Goal: Task Accomplishment & Management: Manage account settings

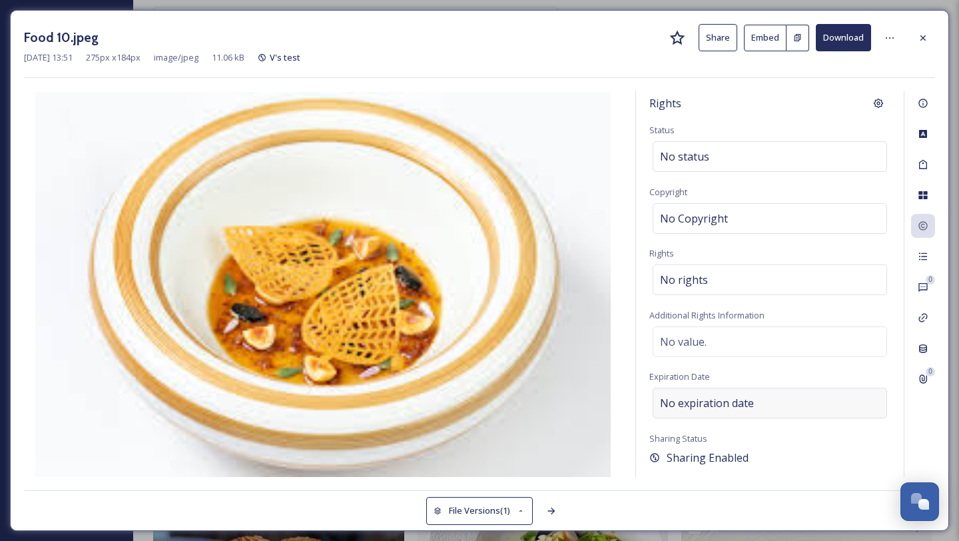
click at [729, 410] on span "No expiration date" at bounding box center [707, 403] width 94 height 16
click at [877, 402] on icon at bounding box center [878, 402] width 5 height 5
click at [923, 256] on icon at bounding box center [923, 256] width 8 height 7
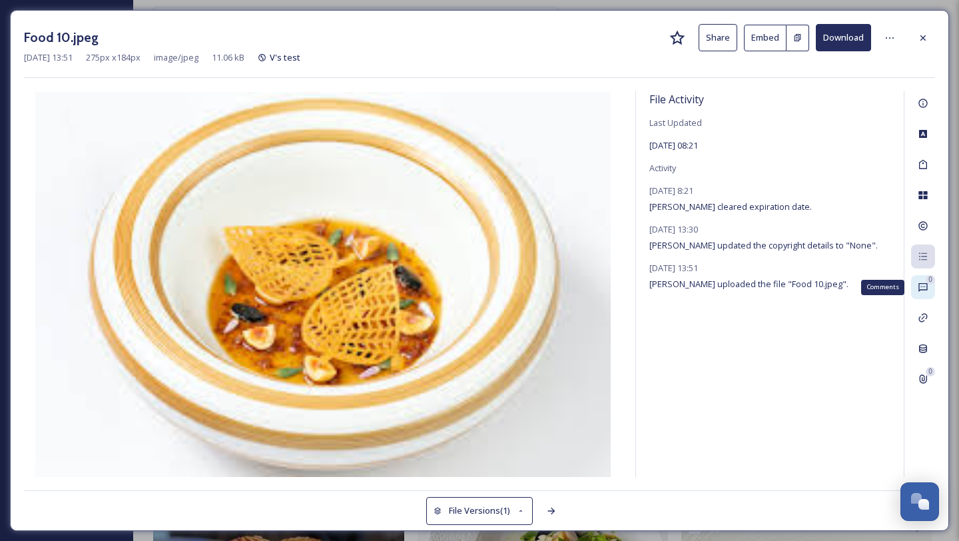
click at [929, 286] on div "0 Comments" at bounding box center [923, 287] width 24 height 24
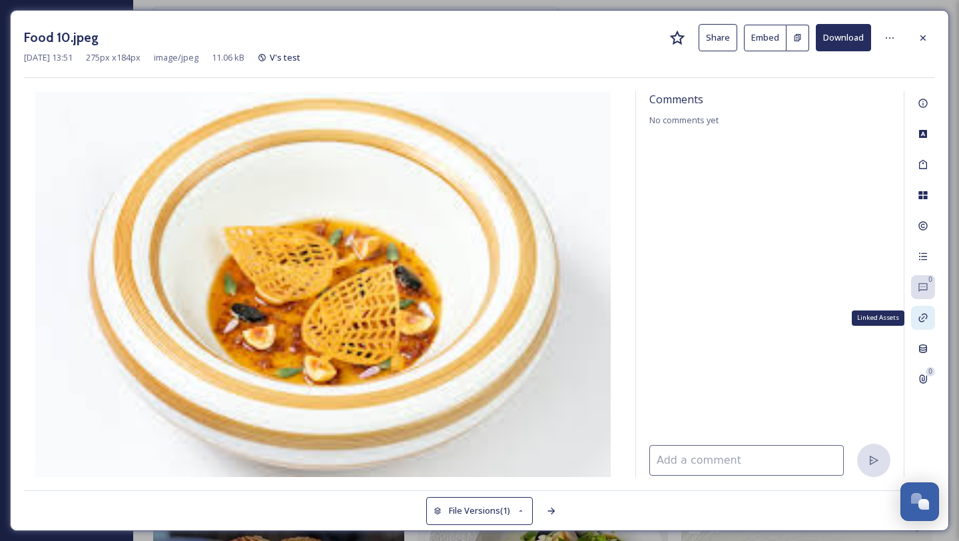
click at [928, 313] on icon at bounding box center [923, 317] width 11 height 11
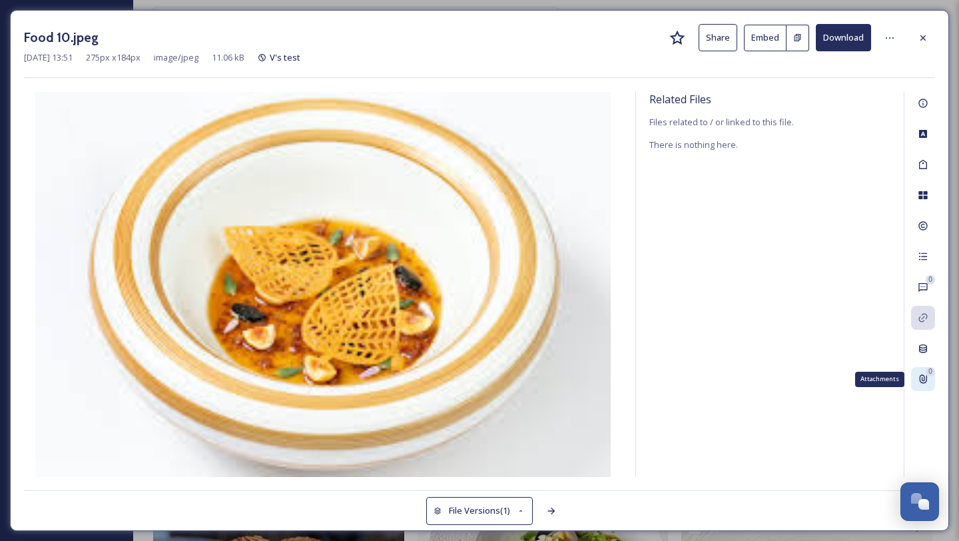
click at [923, 377] on icon at bounding box center [923, 379] width 11 height 11
click at [474, 280] on img at bounding box center [323, 284] width 598 height 385
click at [712, 37] on button "Share" at bounding box center [718, 37] width 39 height 27
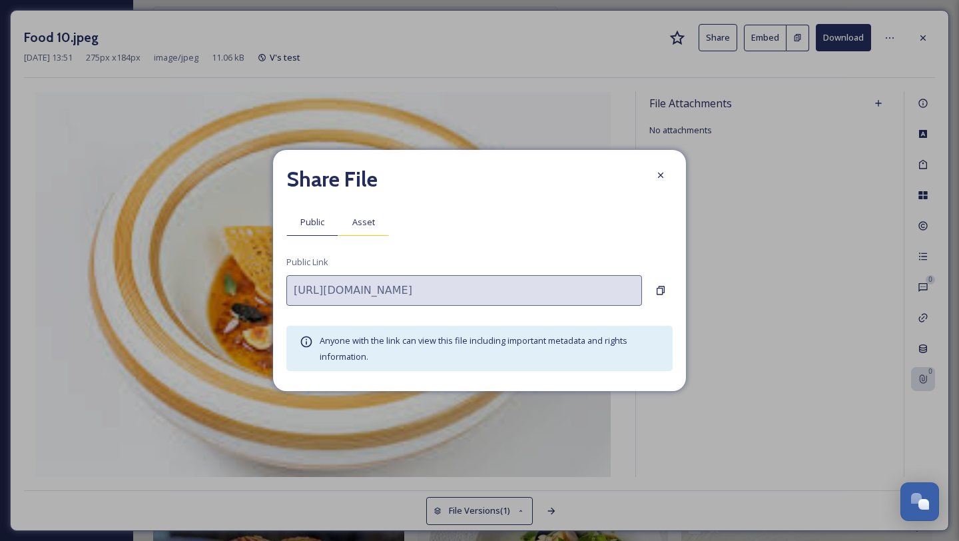
click at [368, 217] on span "Asset" at bounding box center [363, 222] width 23 height 13
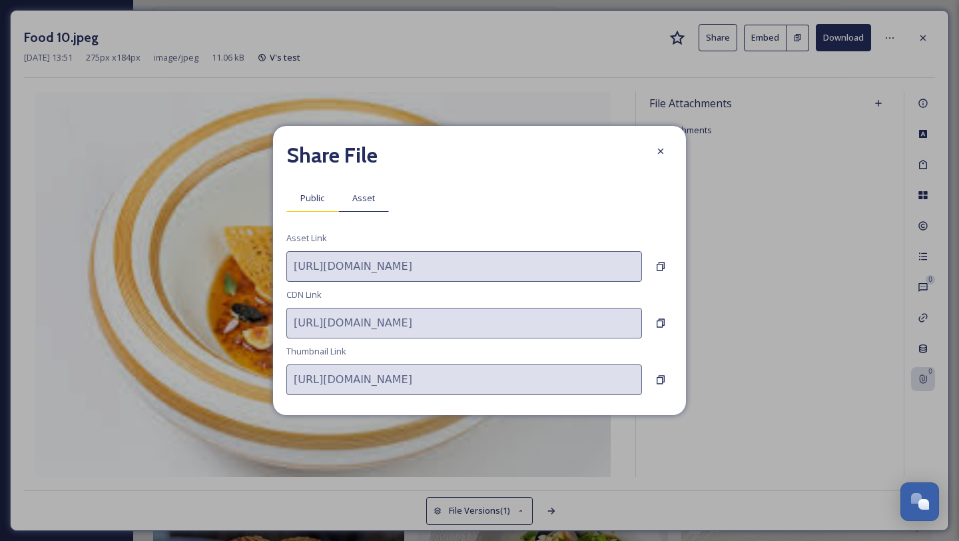
click at [322, 196] on span "Public" at bounding box center [312, 198] width 24 height 13
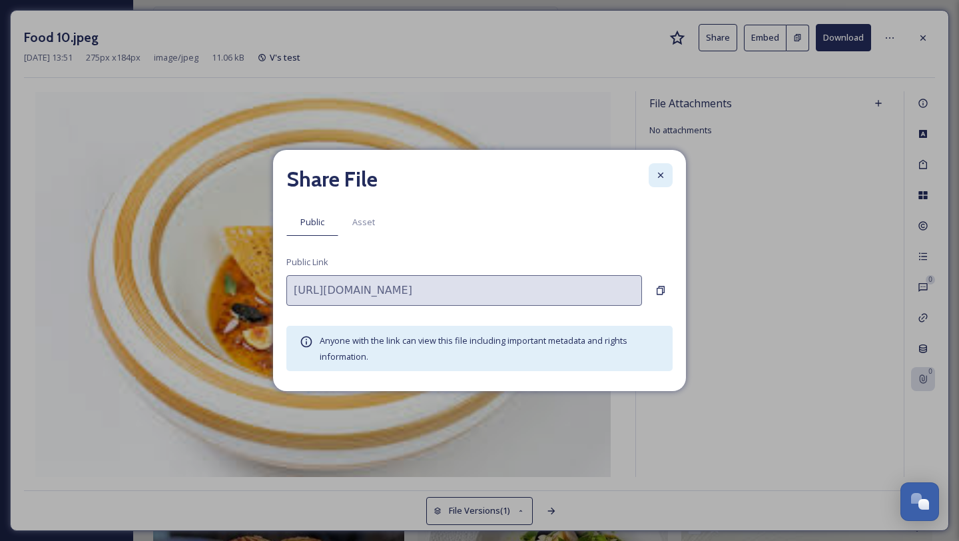
click at [663, 174] on icon at bounding box center [660, 175] width 11 height 11
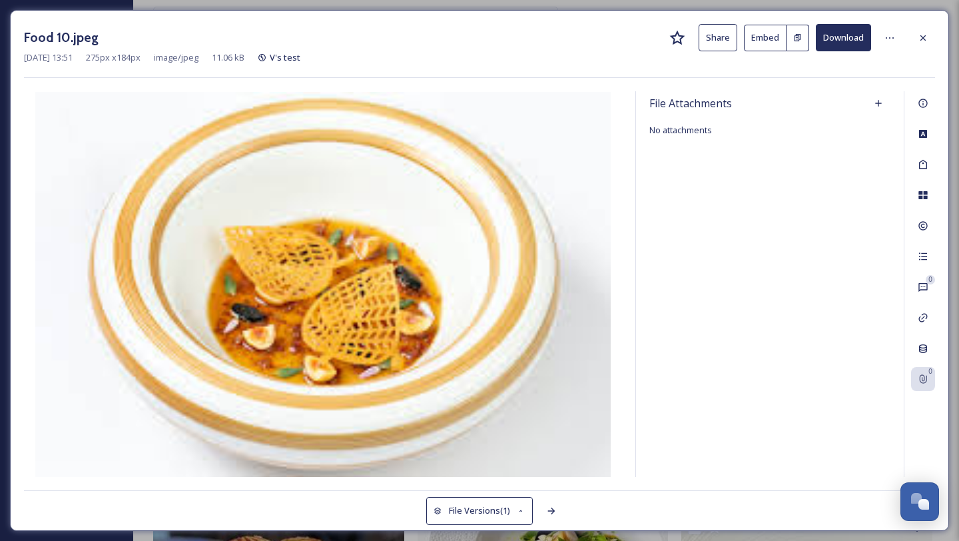
click at [731, 40] on button "Share" at bounding box center [718, 37] width 39 height 27
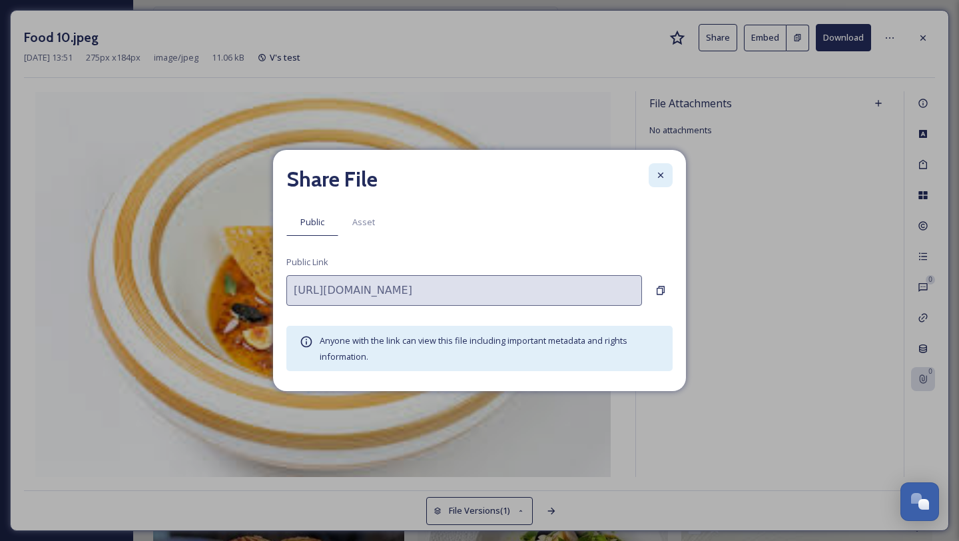
click at [663, 175] on icon at bounding box center [660, 175] width 11 height 11
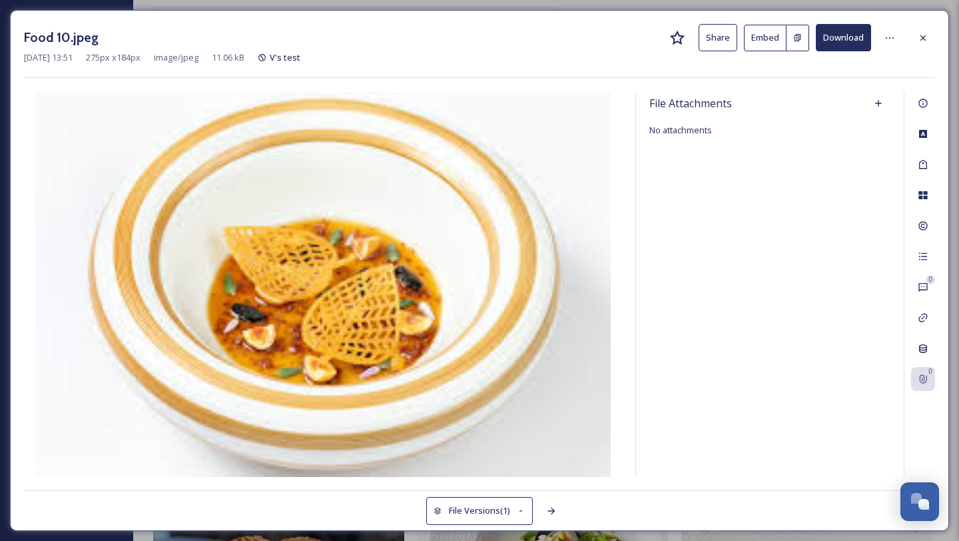
click at [775, 39] on button "Embed" at bounding box center [765, 38] width 43 height 27
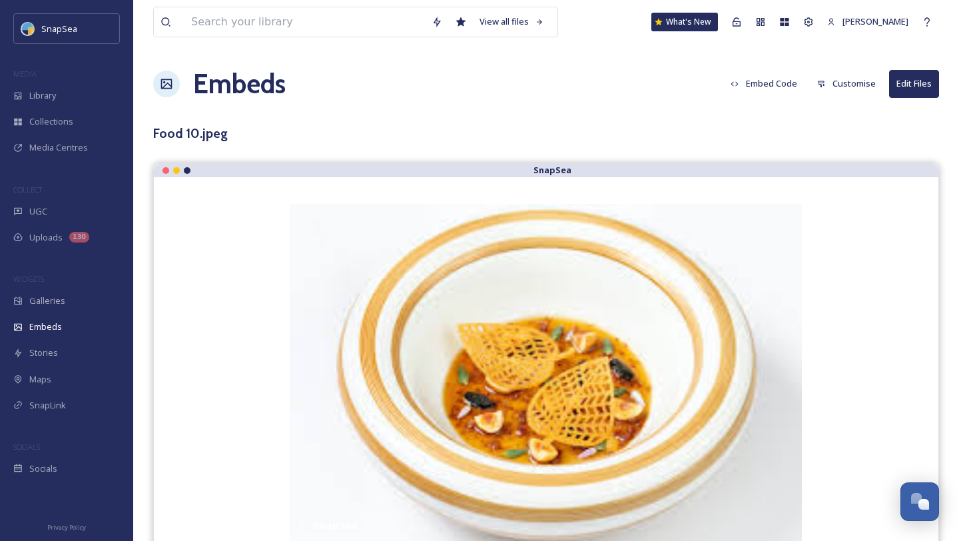
click at [236, 89] on h1 "Embeds" at bounding box center [239, 84] width 93 height 40
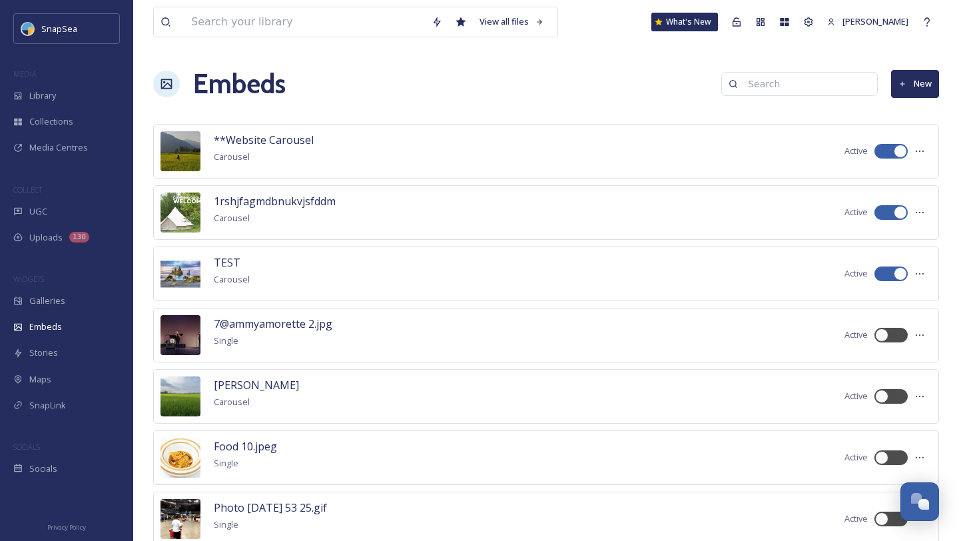
click at [245, 87] on h1 "Embeds" at bounding box center [239, 84] width 93 height 40
click at [169, 87] on icon at bounding box center [166, 83] width 13 height 13
click at [56, 101] on span "Library" at bounding box center [42, 95] width 27 height 13
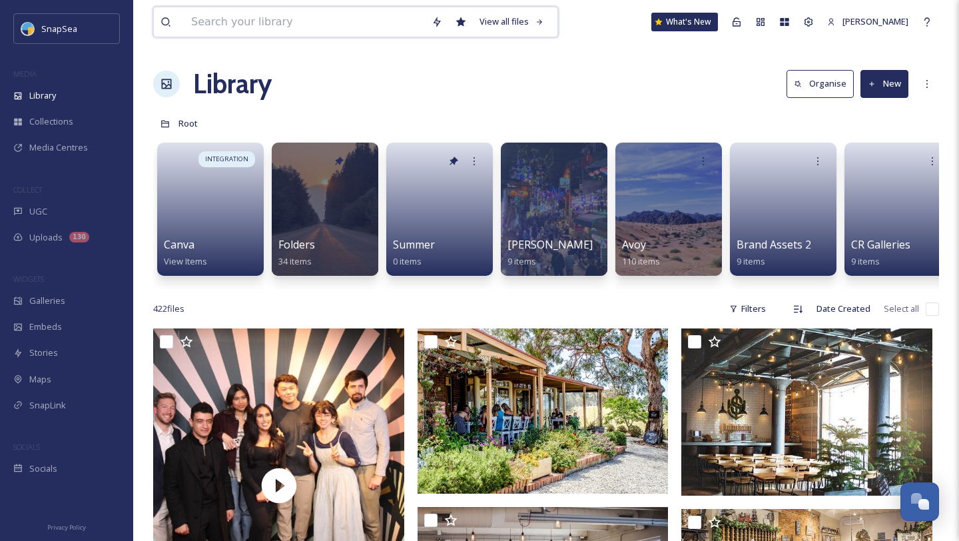
click at [254, 26] on input at bounding box center [305, 21] width 240 height 29
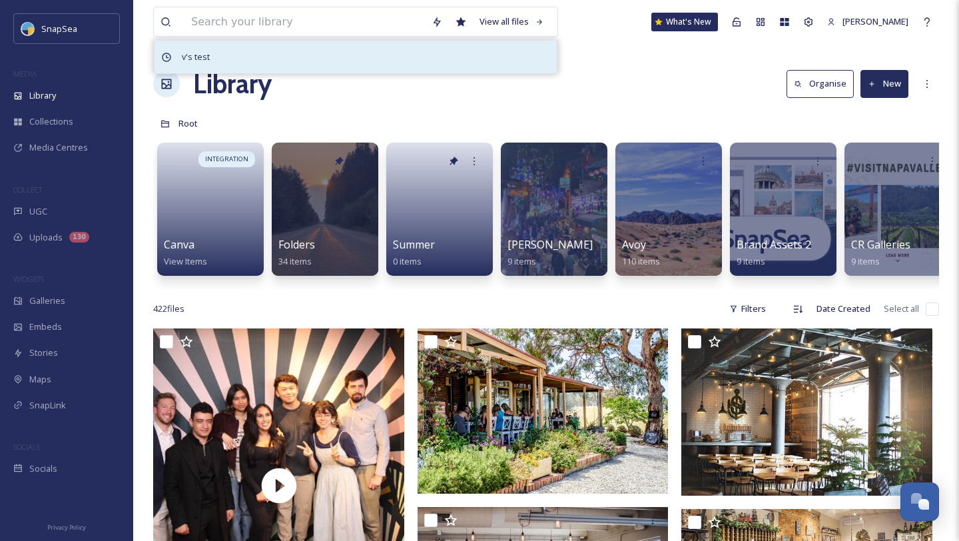
click at [201, 53] on span "v's test" at bounding box center [195, 56] width 41 height 19
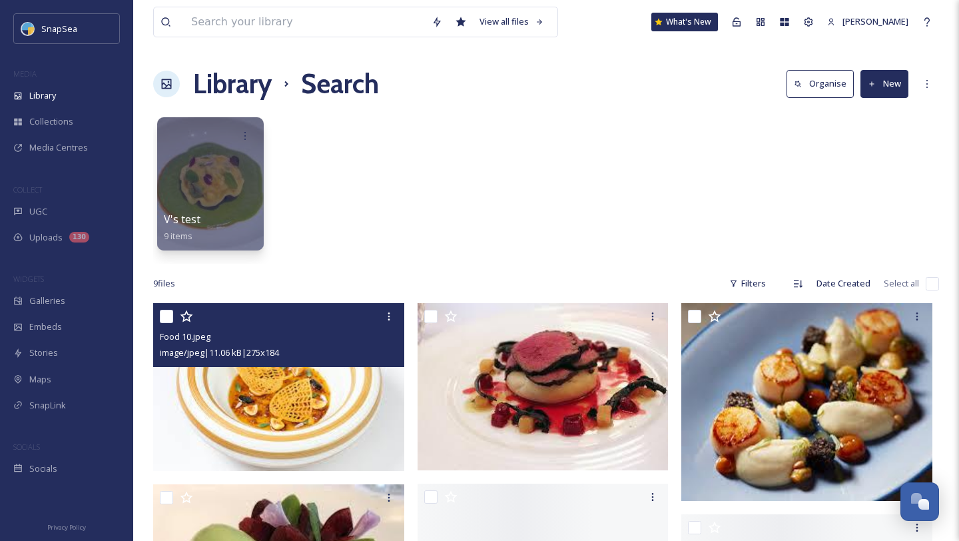
click at [286, 386] on img at bounding box center [278, 387] width 251 height 168
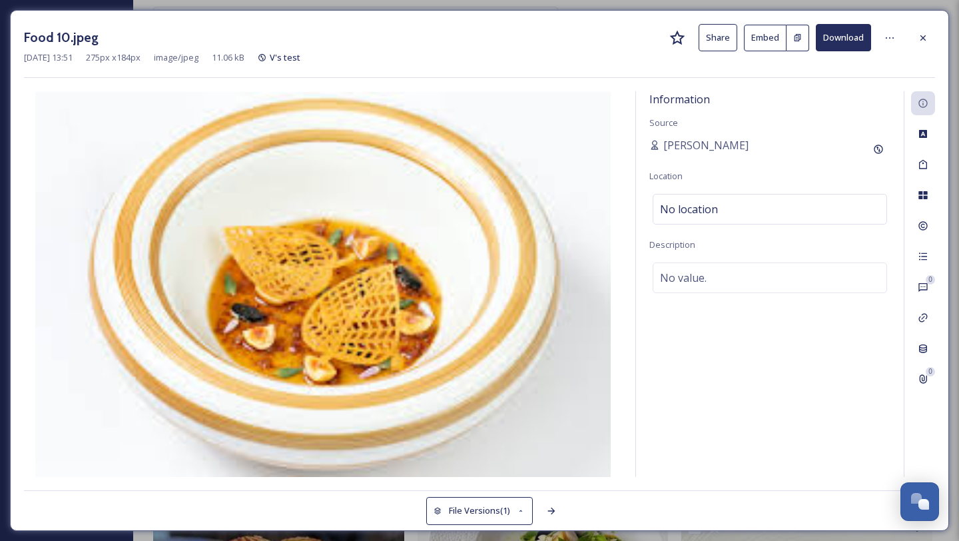
click at [843, 45] on button "Download" at bounding box center [843, 37] width 55 height 27
click at [891, 41] on icon at bounding box center [890, 38] width 11 height 11
click at [838, 36] on button "Download" at bounding box center [843, 37] width 55 height 27
click at [889, 40] on icon at bounding box center [890, 38] width 11 height 11
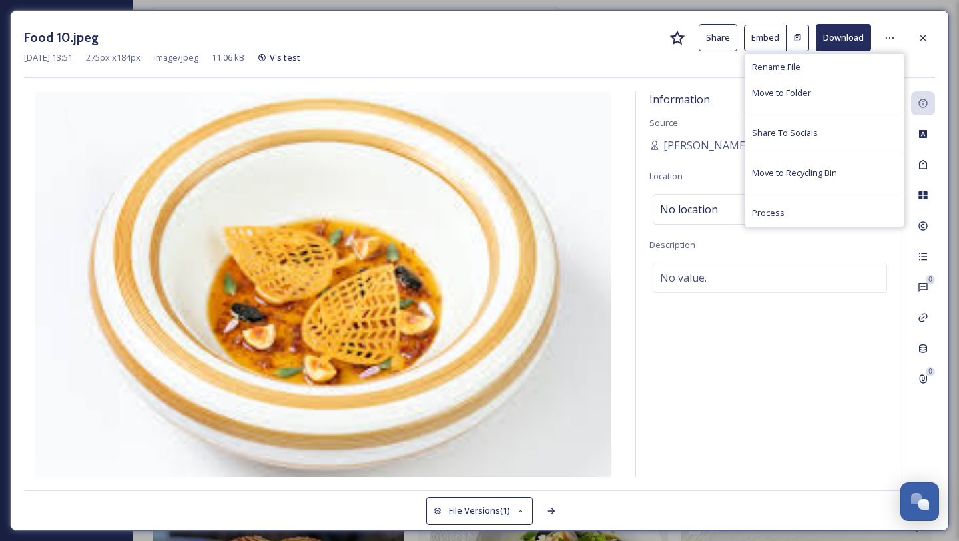
click at [449, 156] on img at bounding box center [323, 284] width 598 height 385
click at [528, 65] on div "Food 10.jpeg Share Embed Download [DATE] 13:51 275 px x 184 px image/jpeg 11.06…" at bounding box center [479, 51] width 911 height 54
click at [853, 41] on button "Download" at bounding box center [843, 37] width 55 height 27
click at [865, 38] on button "Download" at bounding box center [843, 37] width 55 height 27
click at [929, 35] on div at bounding box center [923, 38] width 24 height 24
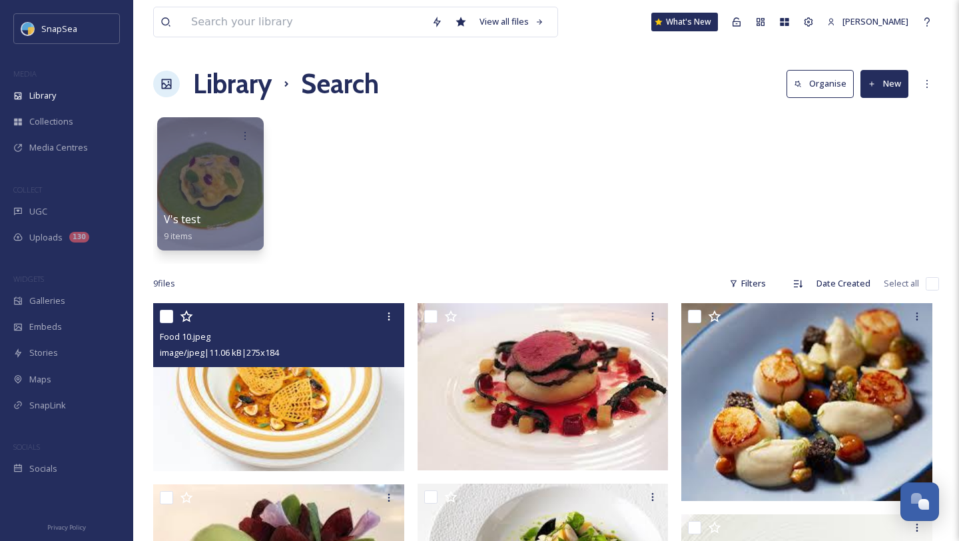
click at [169, 318] on input "checkbox" at bounding box center [166, 316] width 13 height 13
checkbox input "true"
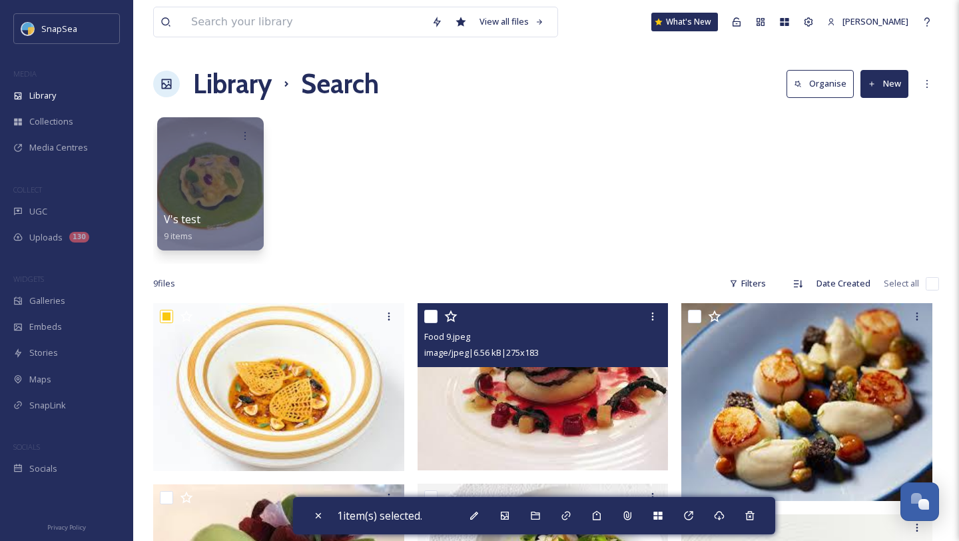
click at [429, 320] on input "checkbox" at bounding box center [430, 316] width 13 height 13
checkbox input "true"
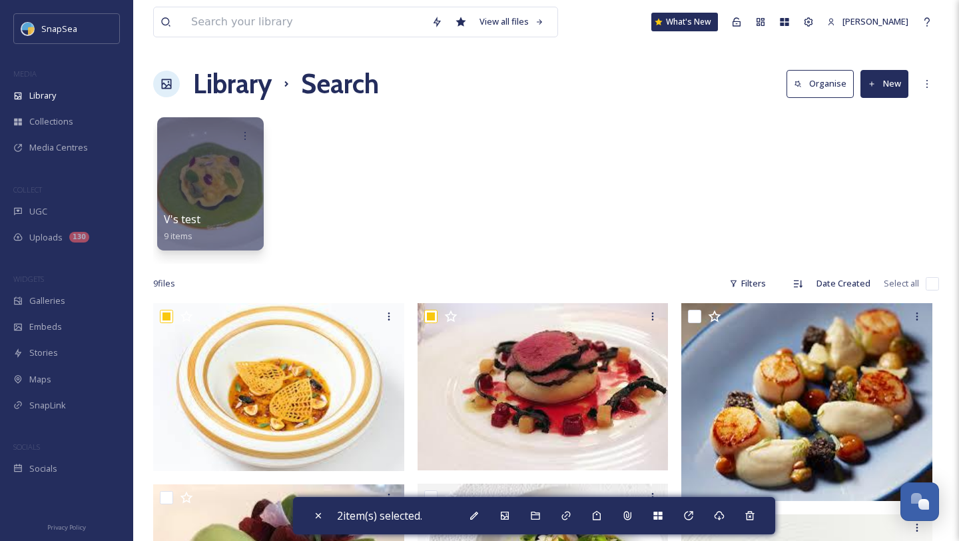
click at [824, 89] on button "Organise" at bounding box center [820, 83] width 67 height 27
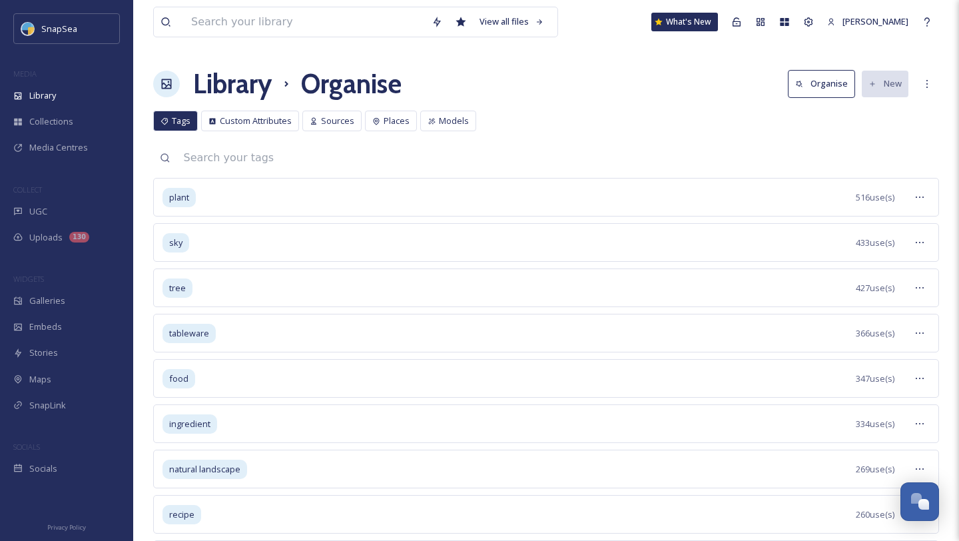
click at [174, 127] on span "Tags" at bounding box center [181, 121] width 19 height 13
click at [235, 85] on h1 "Library" at bounding box center [232, 84] width 79 height 40
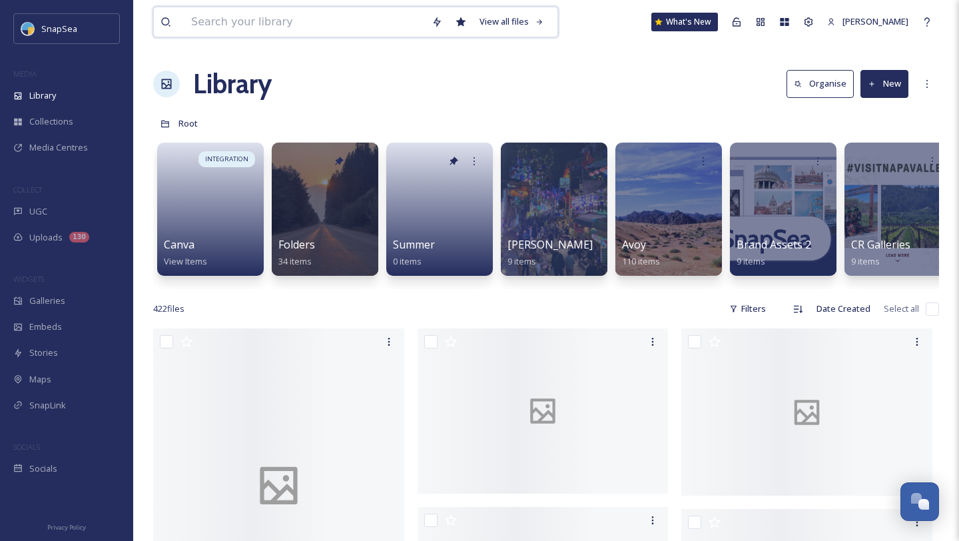
click at [292, 27] on input at bounding box center [305, 21] width 240 height 29
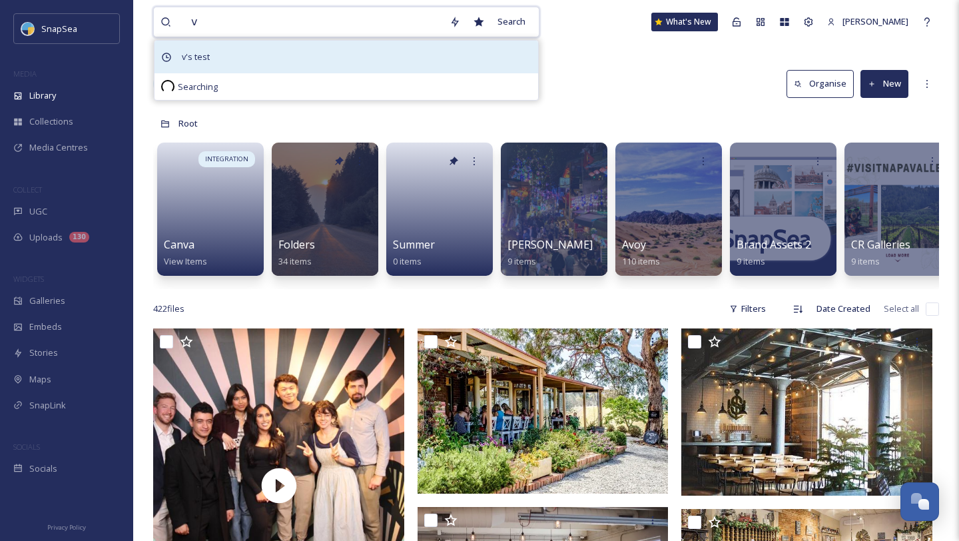
type input "v"
click at [207, 55] on span "v's test" at bounding box center [195, 56] width 41 height 19
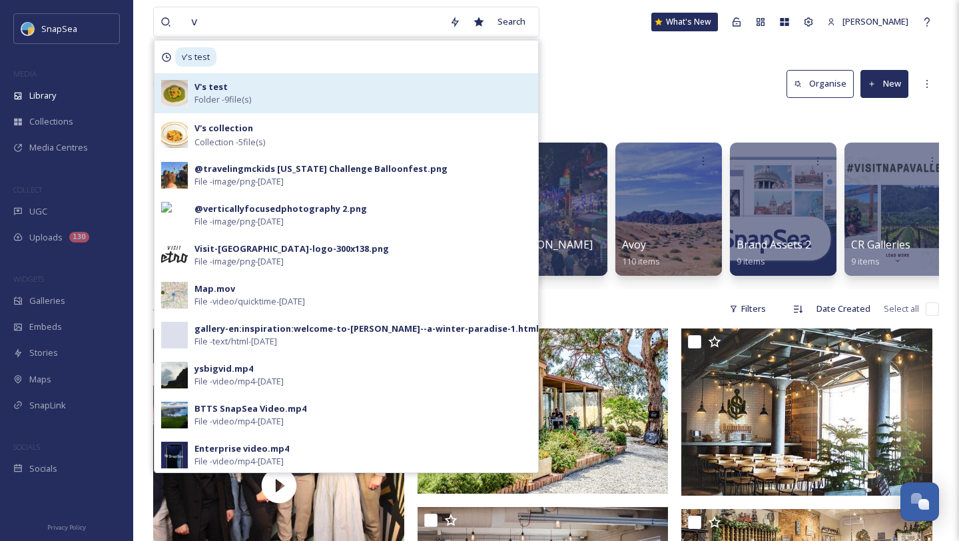
click at [215, 88] on strong "V's test" at bounding box center [211, 87] width 33 height 12
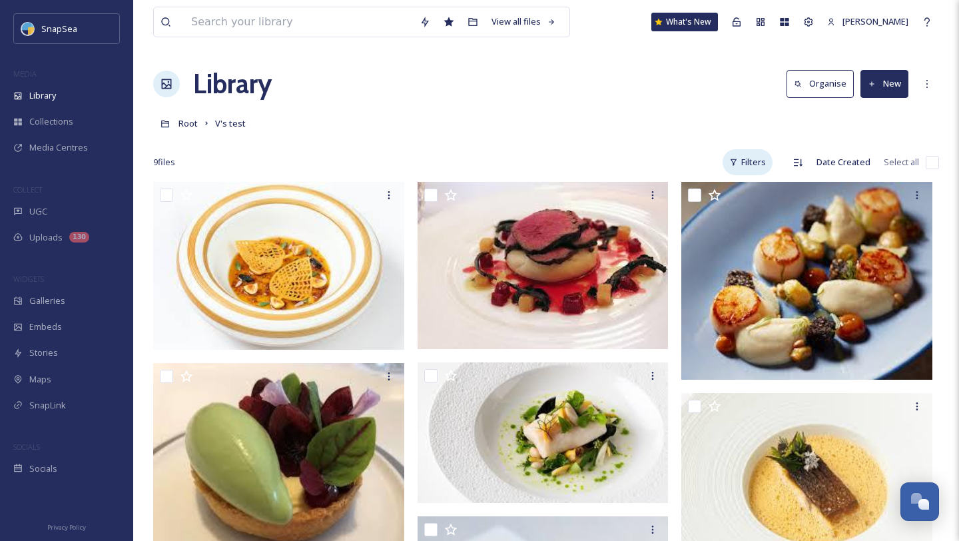
click at [753, 167] on div "Filters" at bounding box center [748, 162] width 50 height 26
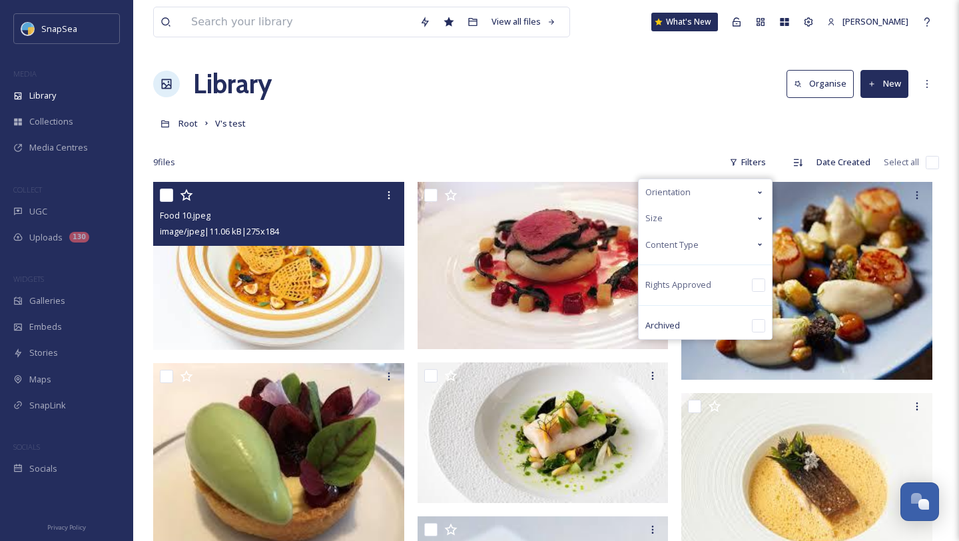
click at [163, 193] on input "checkbox" at bounding box center [166, 195] width 13 height 13
checkbox input "true"
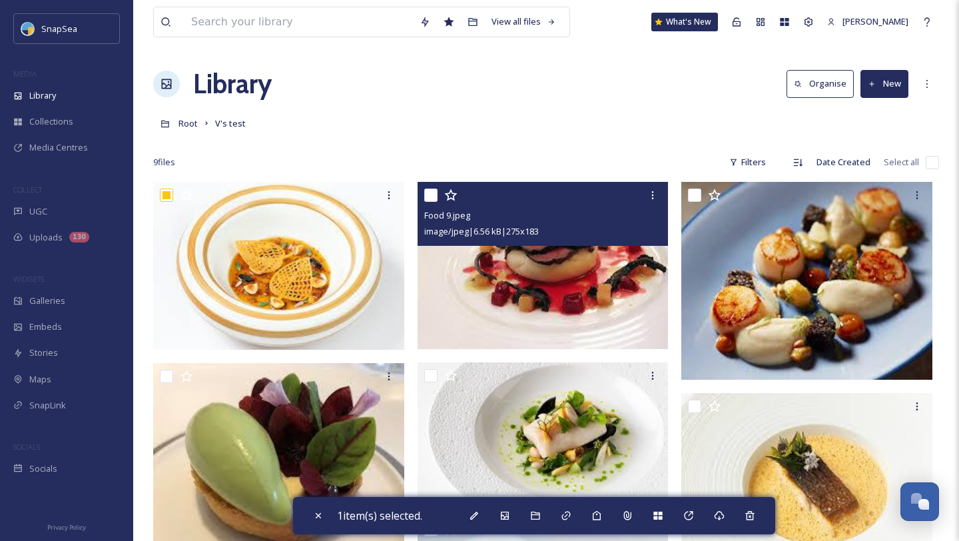
click at [440, 196] on div at bounding box center [544, 195] width 241 height 24
click at [430, 194] on input "checkbox" at bounding box center [430, 195] width 13 height 13
checkbox input "true"
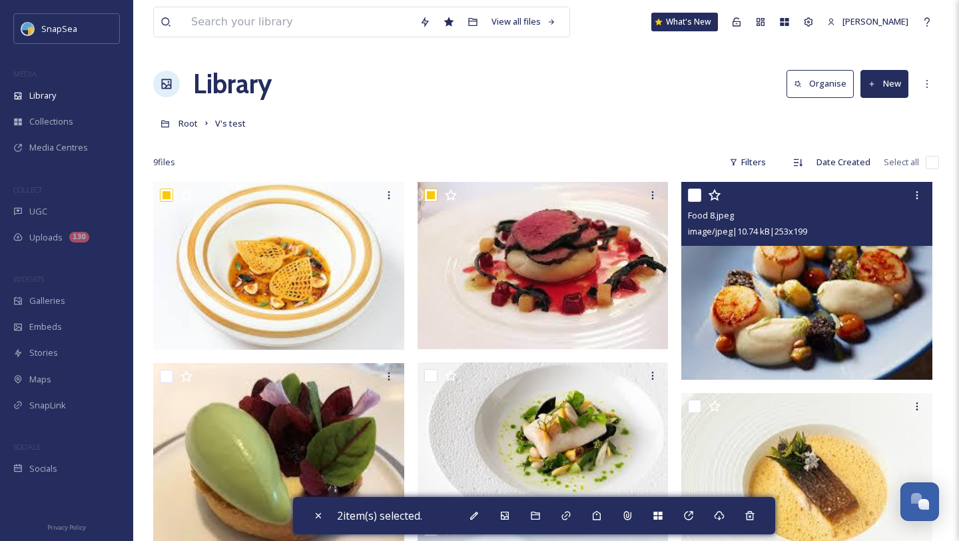
click at [698, 200] on input "checkbox" at bounding box center [694, 195] width 13 height 13
checkbox input "true"
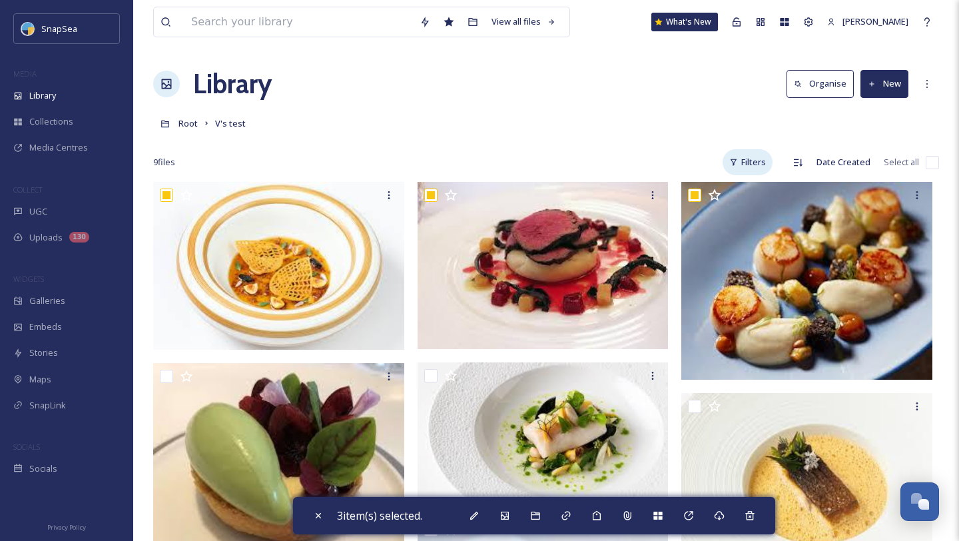
click at [751, 159] on div "Filters" at bounding box center [748, 162] width 50 height 26
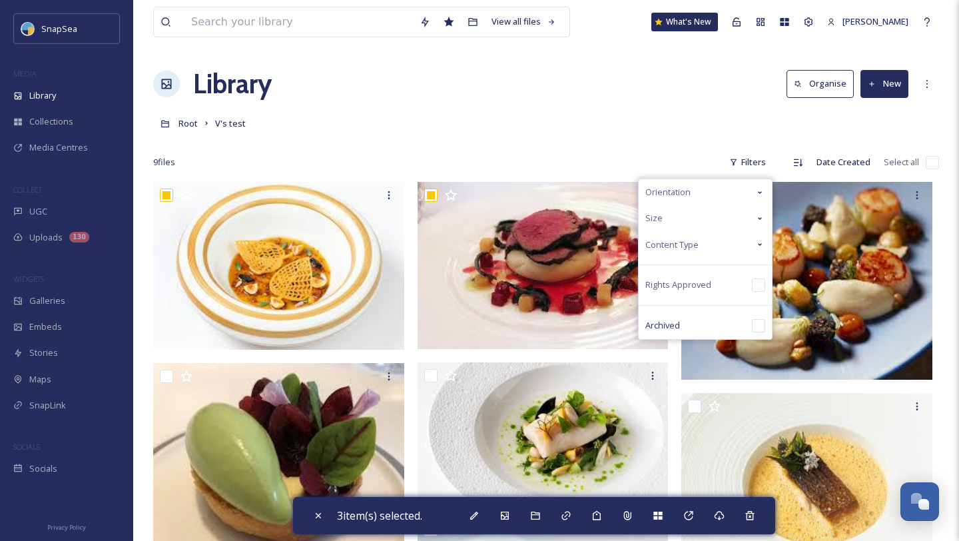
click at [759, 195] on icon at bounding box center [760, 192] width 11 height 11
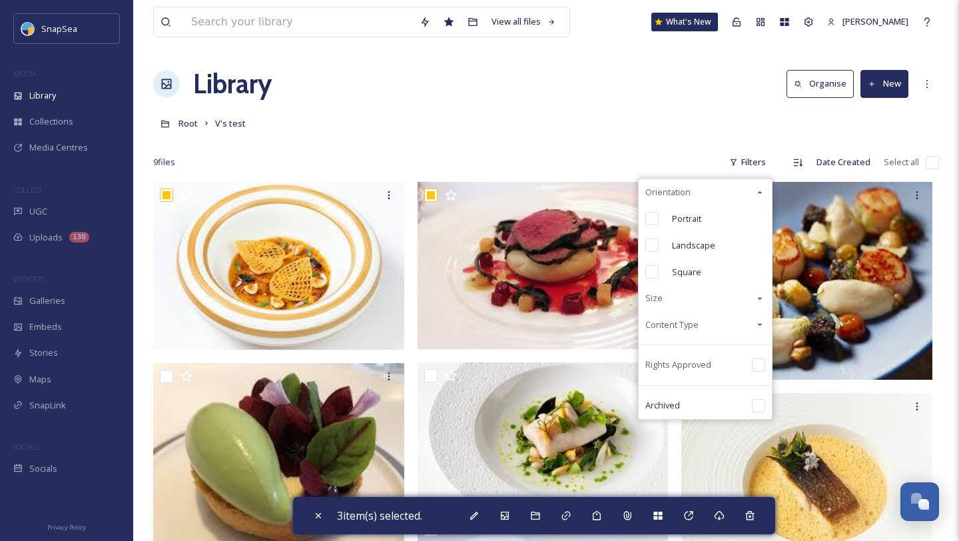
click at [759, 195] on icon at bounding box center [760, 192] width 11 height 11
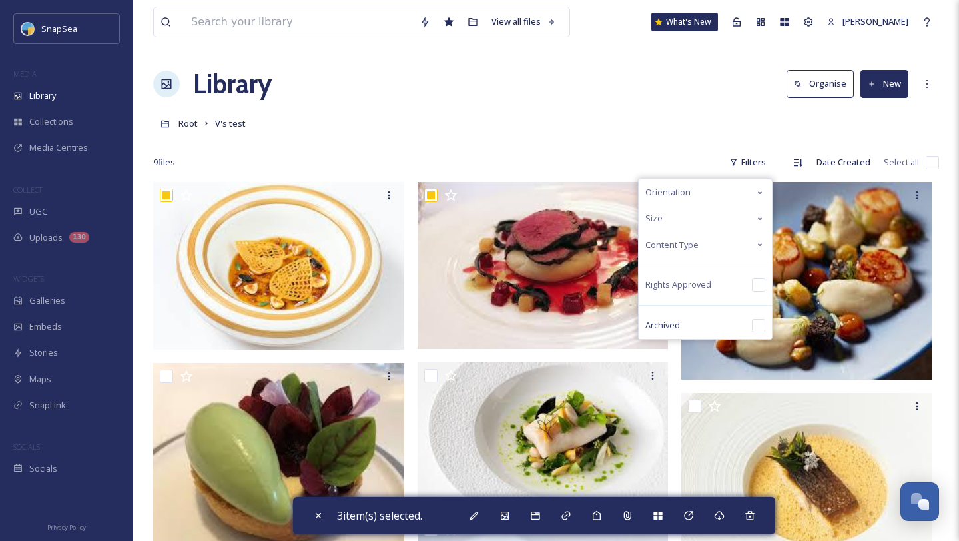
click at [759, 221] on icon at bounding box center [760, 218] width 11 height 11
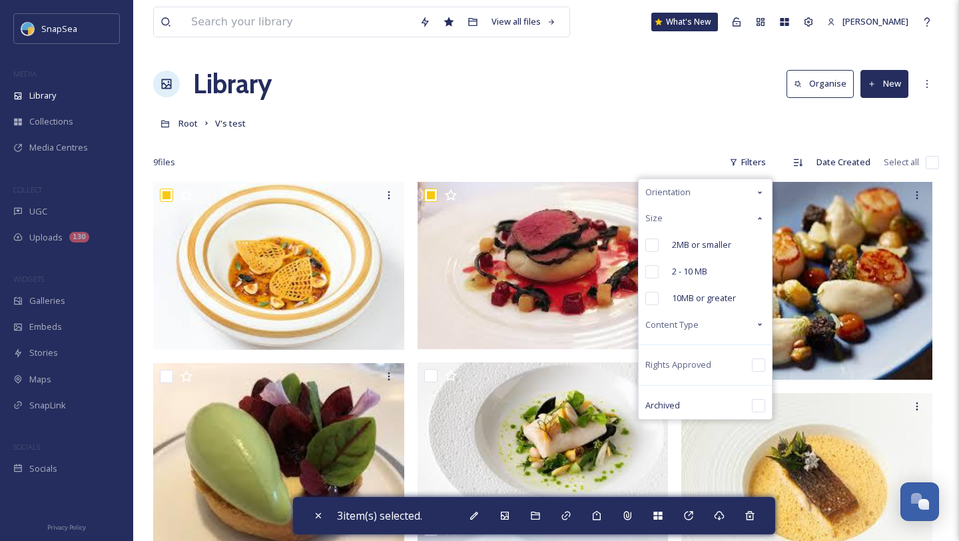
click at [759, 221] on icon at bounding box center [760, 218] width 11 height 11
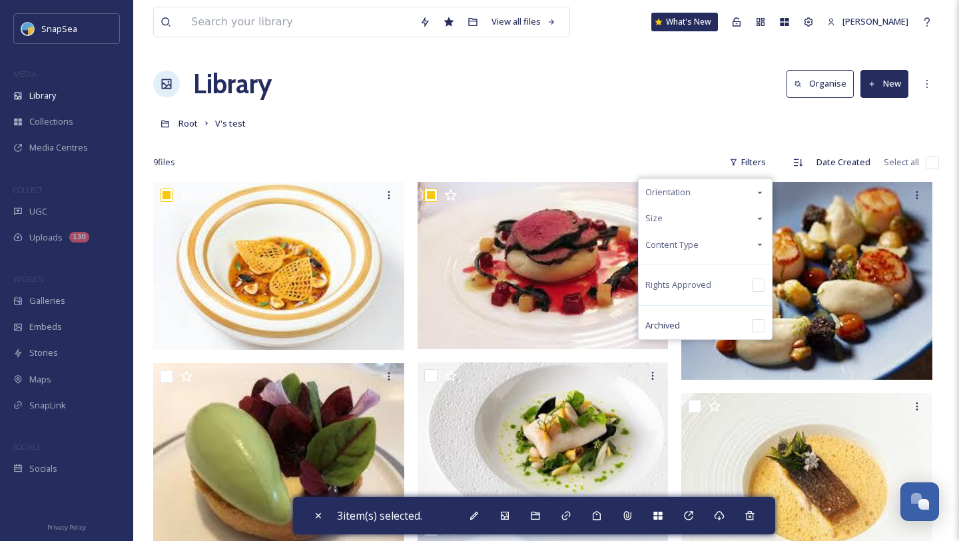
click at [760, 247] on icon at bounding box center [760, 244] width 11 height 11
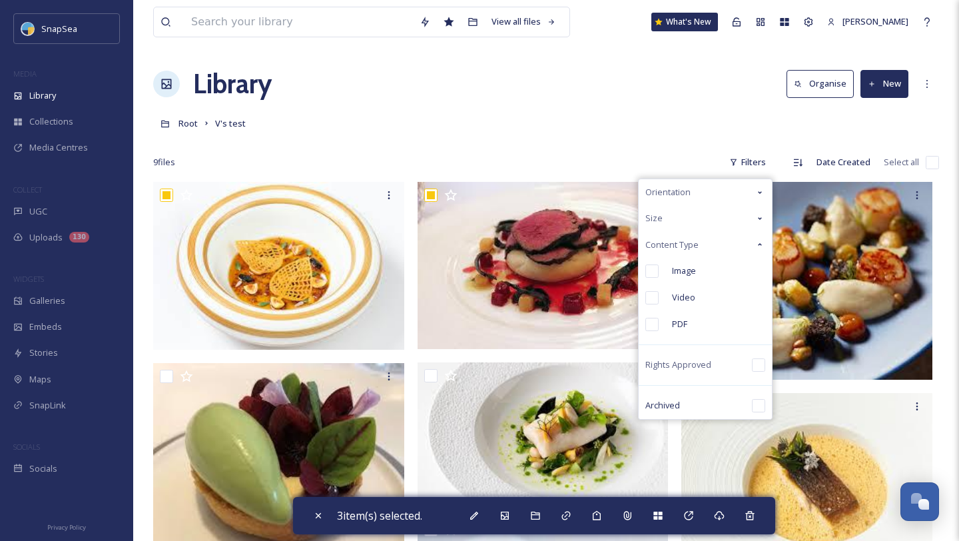
click at [760, 247] on icon at bounding box center [760, 244] width 11 height 11
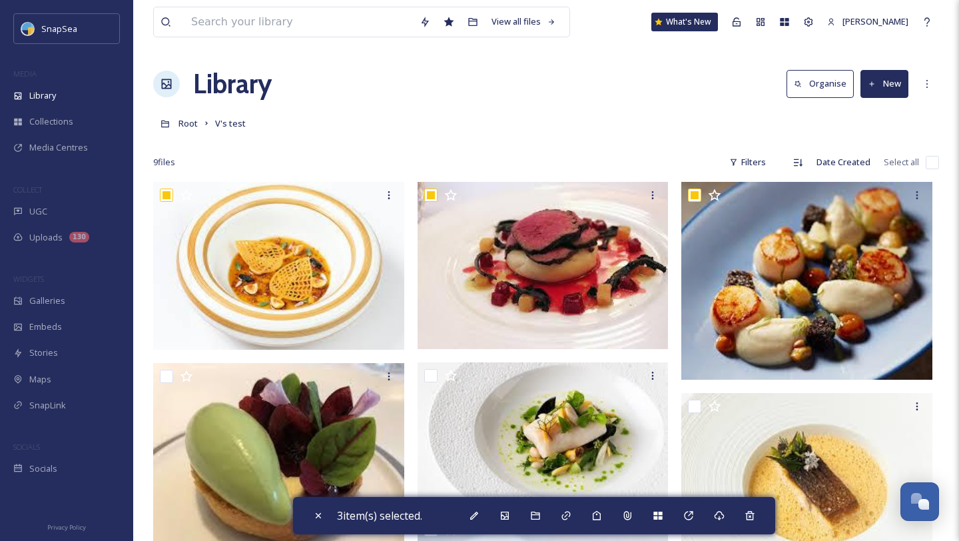
click at [649, 152] on div "9 file s Filters Date Created Select all" at bounding box center [546, 162] width 786 height 26
click at [885, 89] on button "New" at bounding box center [885, 83] width 48 height 27
click at [732, 101] on div "Library Organise New" at bounding box center [546, 84] width 786 height 40
click at [879, 81] on button "New" at bounding box center [885, 83] width 48 height 27
click at [869, 111] on span "File Upload" at bounding box center [879, 115] width 44 height 13
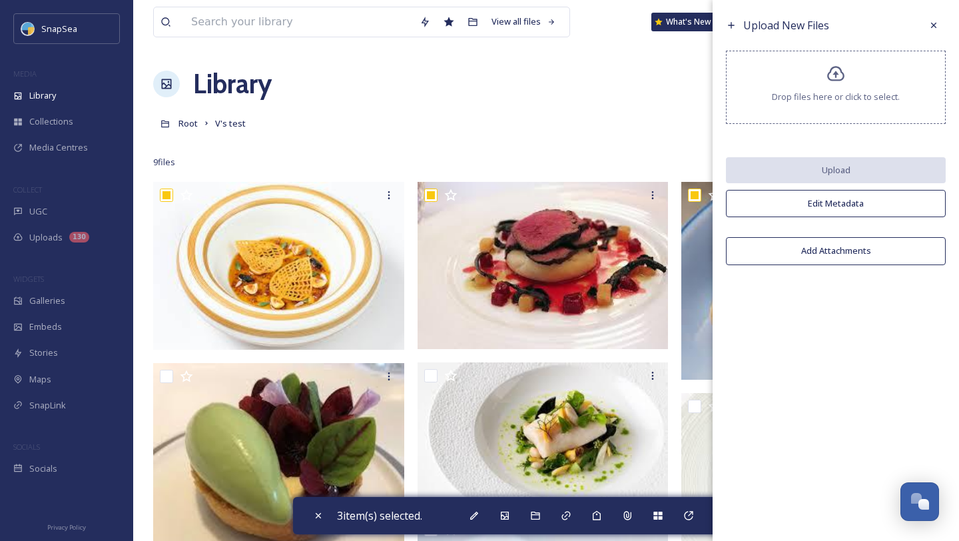
click at [856, 209] on button "Edit Metadata" at bounding box center [836, 203] width 220 height 27
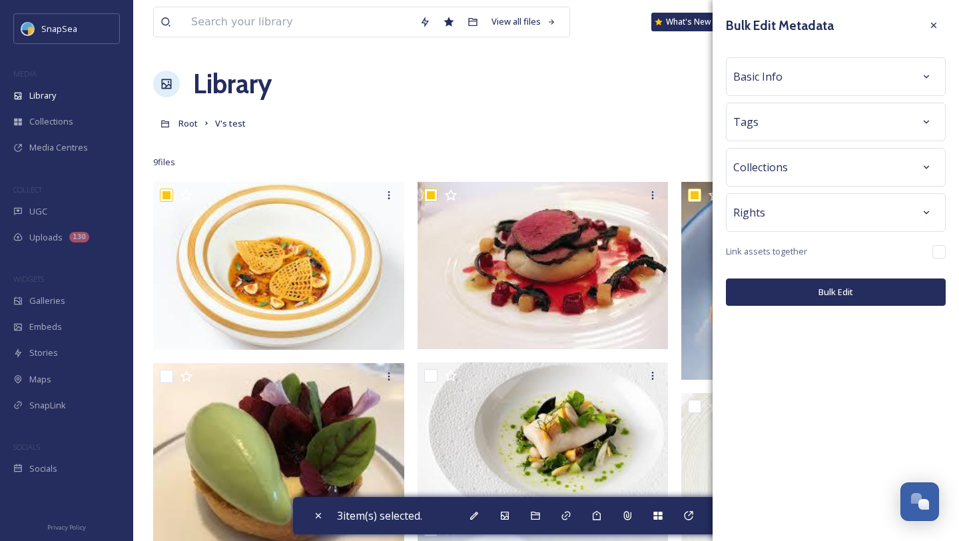
click at [856, 209] on div "Rights" at bounding box center [835, 213] width 205 height 24
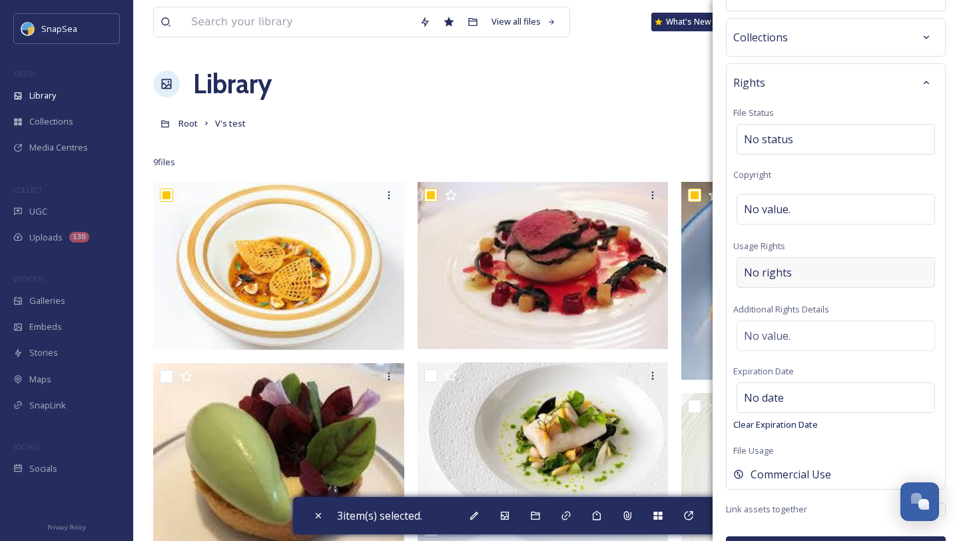
scroll to position [133, 0]
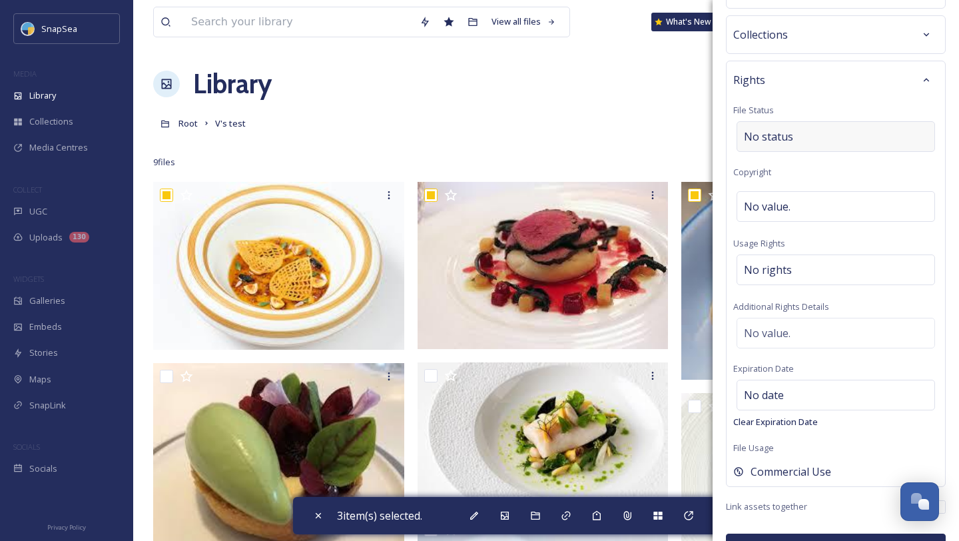
click at [871, 139] on div "No status" at bounding box center [836, 136] width 199 height 31
click at [871, 139] on div at bounding box center [836, 136] width 199 height 31
click at [93, 147] on div "Media Centres" at bounding box center [66, 148] width 133 height 26
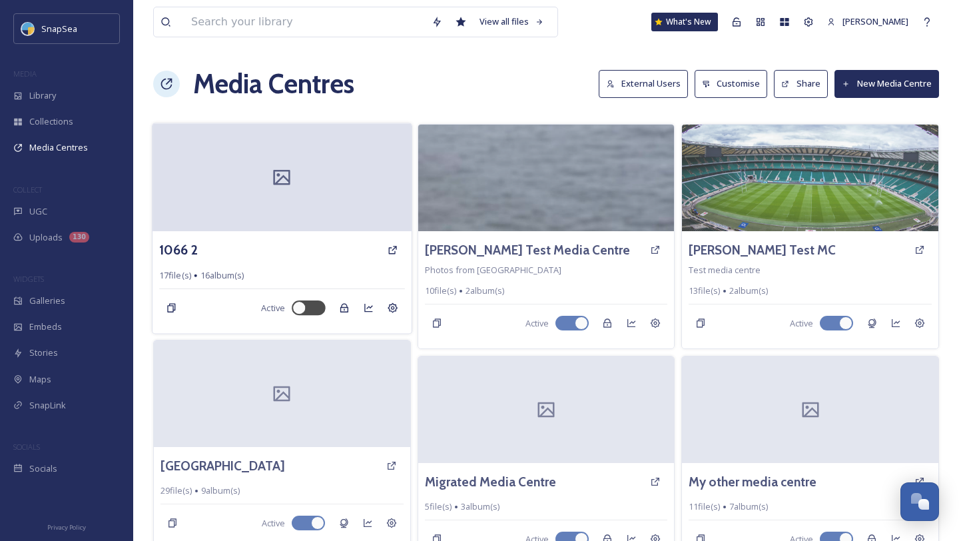
click at [291, 201] on div at bounding box center [282, 177] width 259 height 108
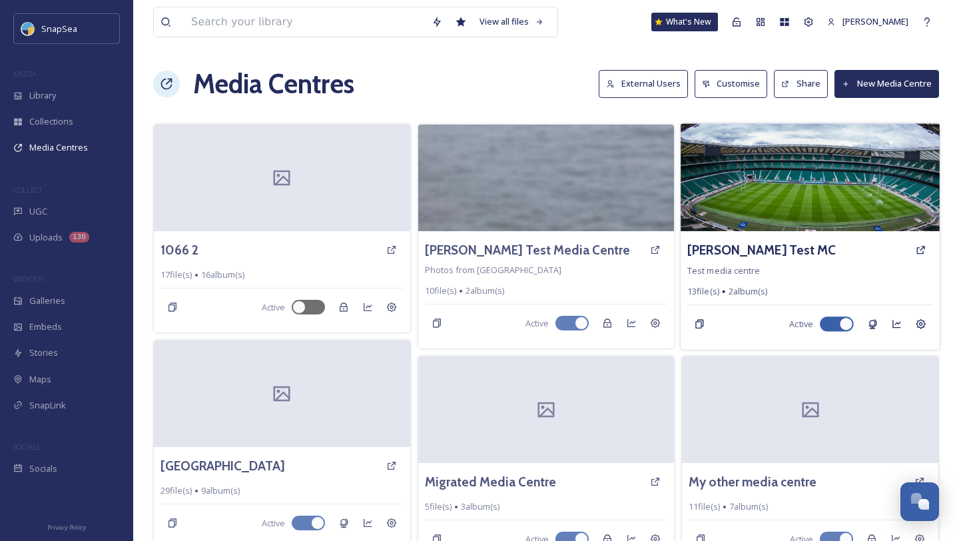
click at [790, 183] on img at bounding box center [810, 177] width 259 height 108
click at [788, 183] on img at bounding box center [810, 177] width 259 height 108
click at [737, 248] on h3 "[PERSON_NAME] Test MC" at bounding box center [762, 249] width 149 height 19
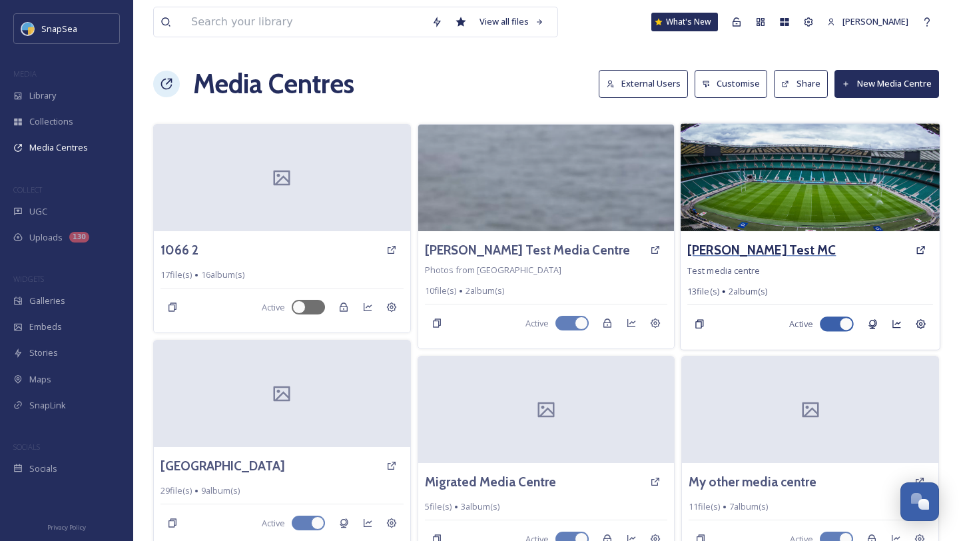
scroll to position [55, 0]
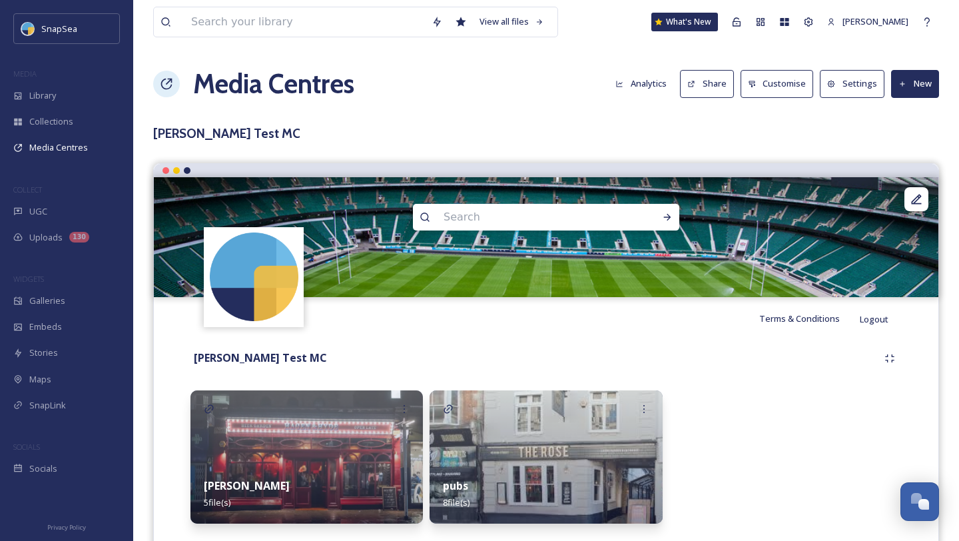
click at [853, 81] on button "Settings" at bounding box center [852, 83] width 65 height 27
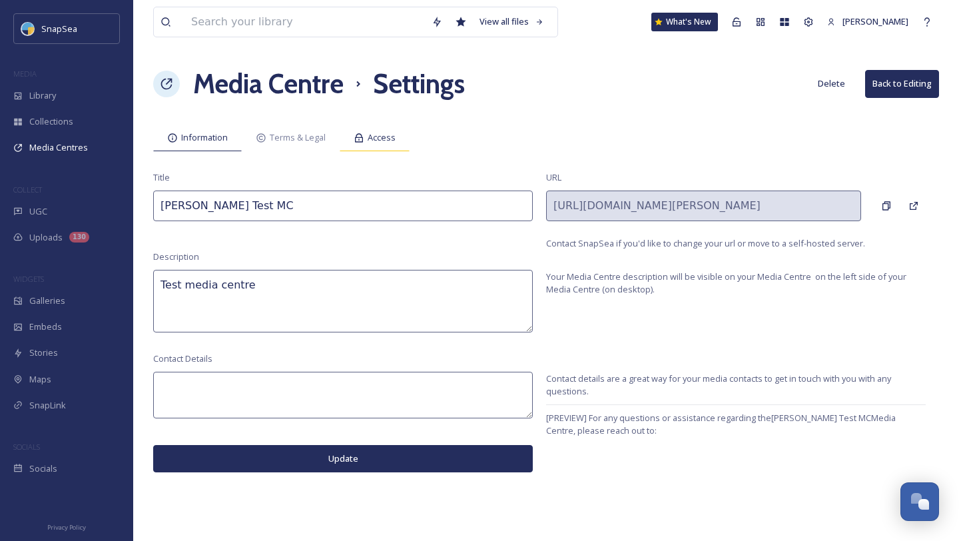
click at [379, 139] on span "Access" at bounding box center [382, 137] width 28 height 13
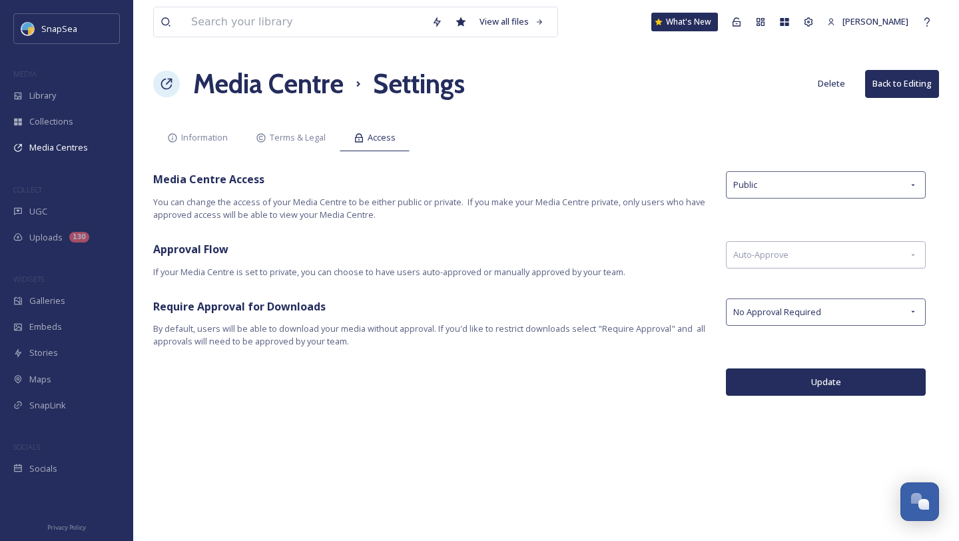
click at [336, 86] on h1 "Media Centre" at bounding box center [268, 84] width 151 height 40
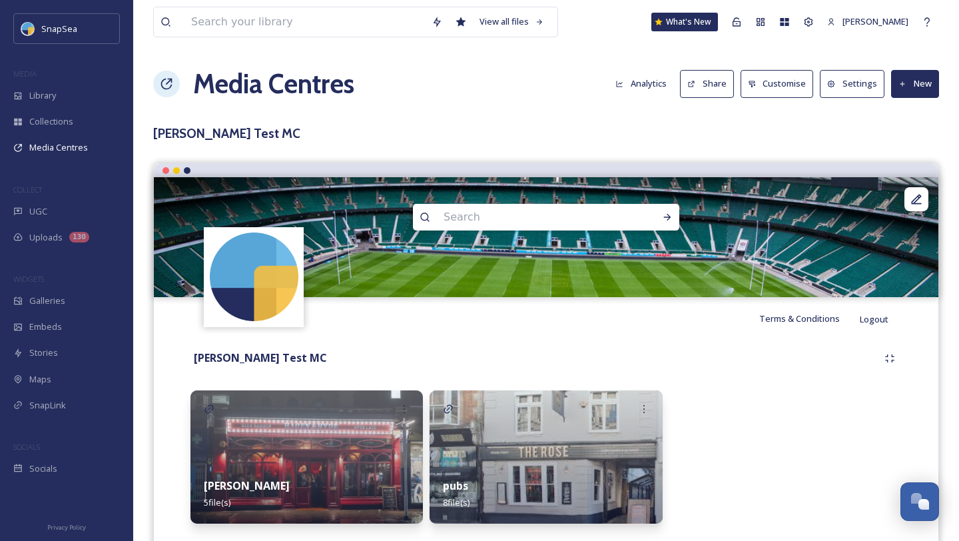
click at [662, 83] on button "Analytics" at bounding box center [641, 84] width 65 height 26
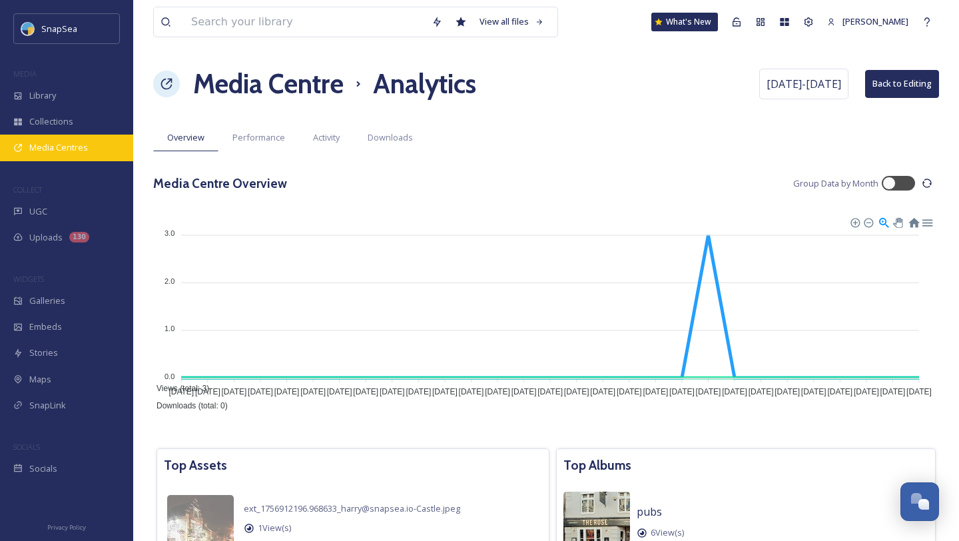
click at [65, 150] on span "Media Centres" at bounding box center [58, 147] width 59 height 13
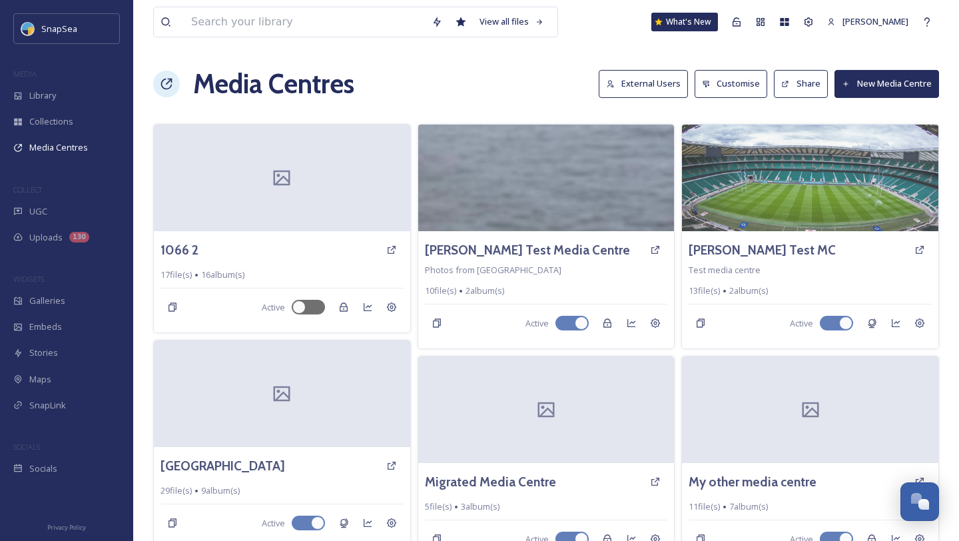
click at [744, 85] on button "Customise" at bounding box center [731, 83] width 73 height 27
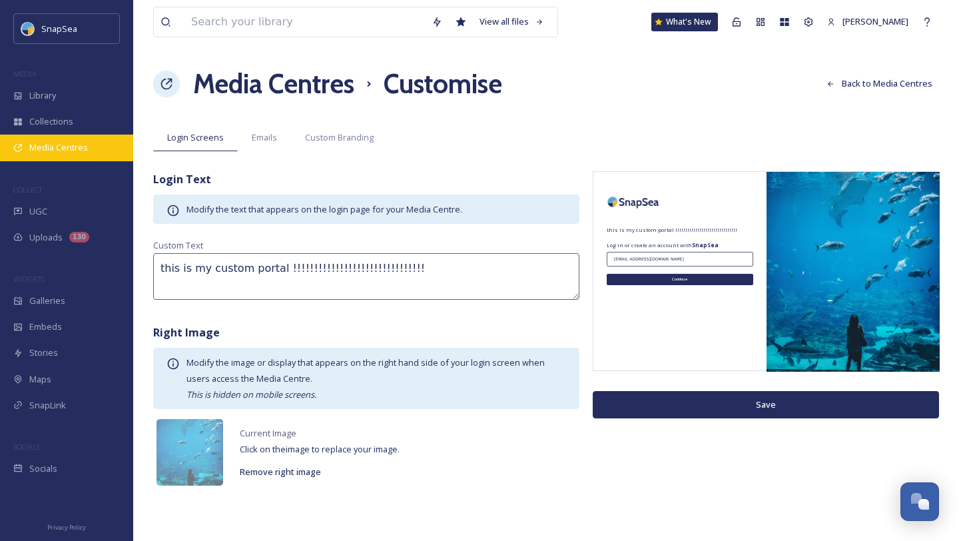
click at [61, 154] on div "Media Centres" at bounding box center [66, 148] width 133 height 26
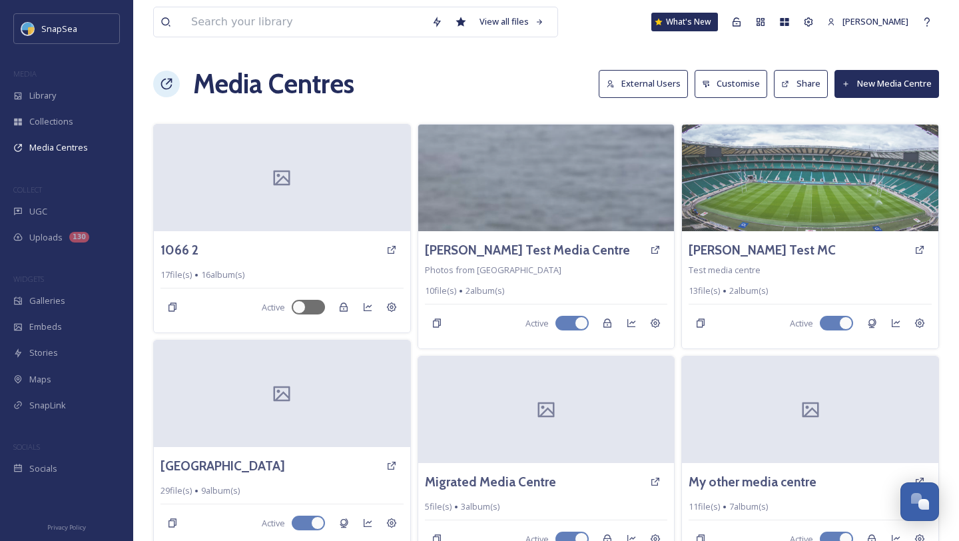
click at [763, 93] on button "Customise" at bounding box center [731, 83] width 73 height 27
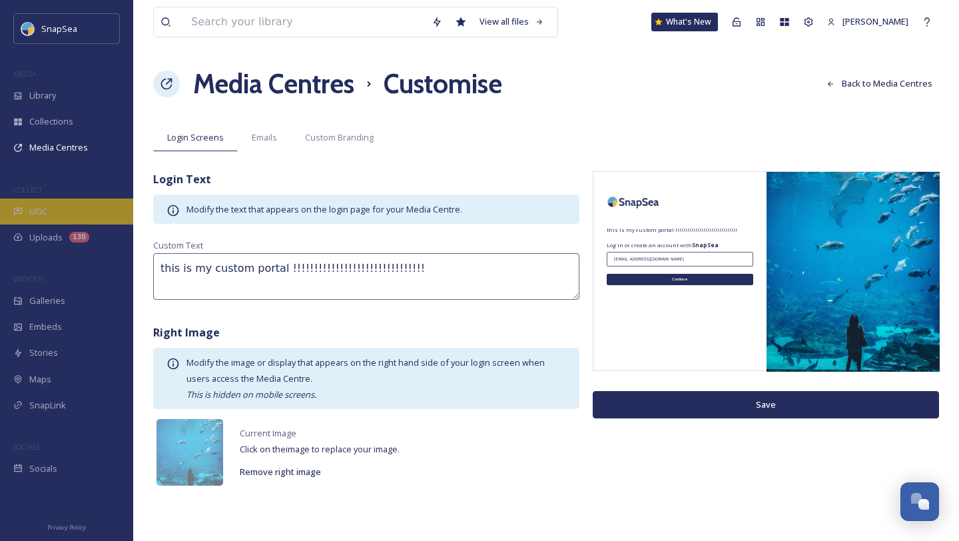
click at [41, 208] on span "UGC" at bounding box center [38, 211] width 18 height 13
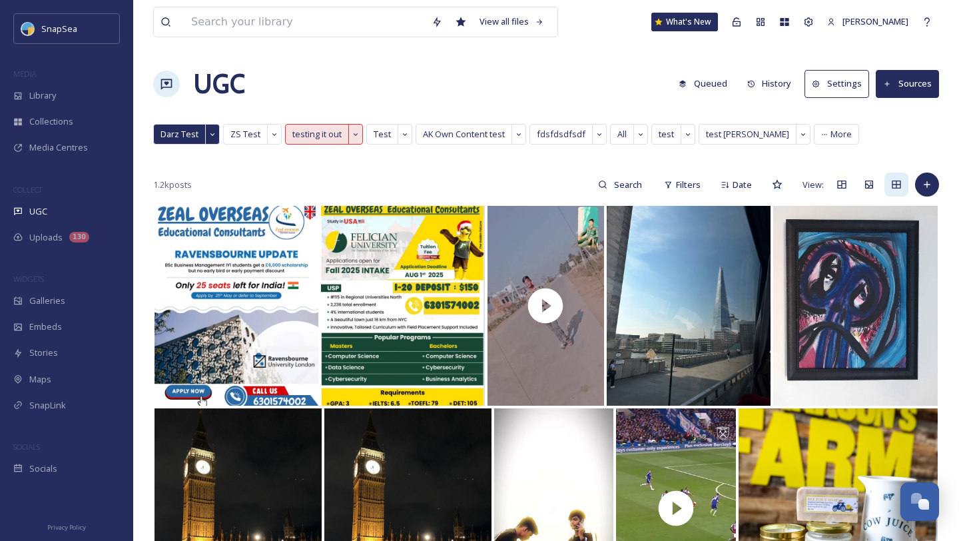
click at [924, 88] on button "Sources" at bounding box center [907, 83] width 63 height 27
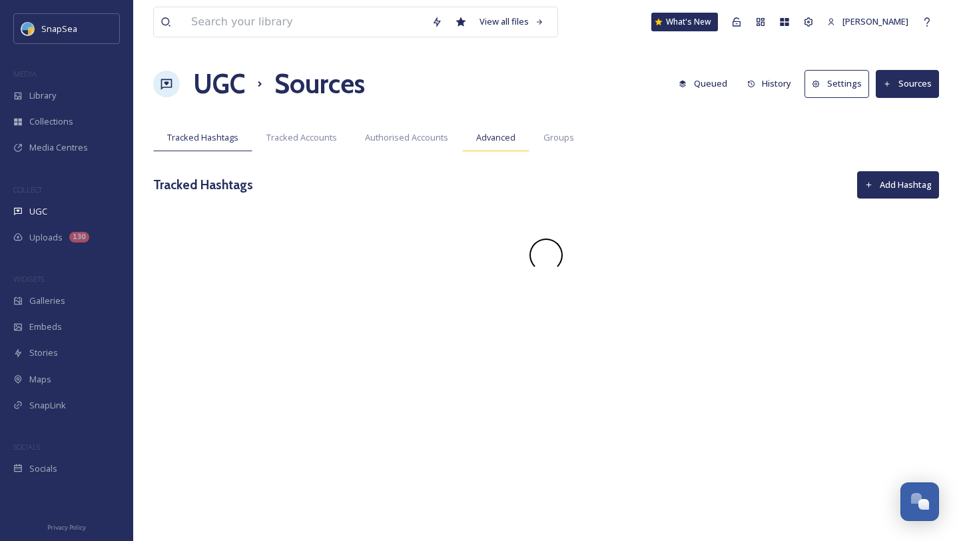
click at [506, 143] on span "Advanced" at bounding box center [495, 137] width 39 height 13
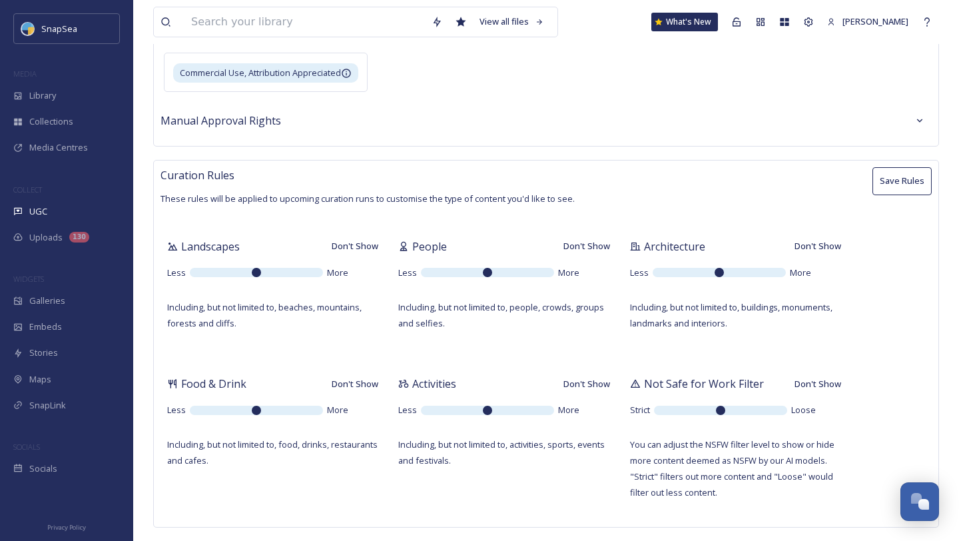
scroll to position [213, 0]
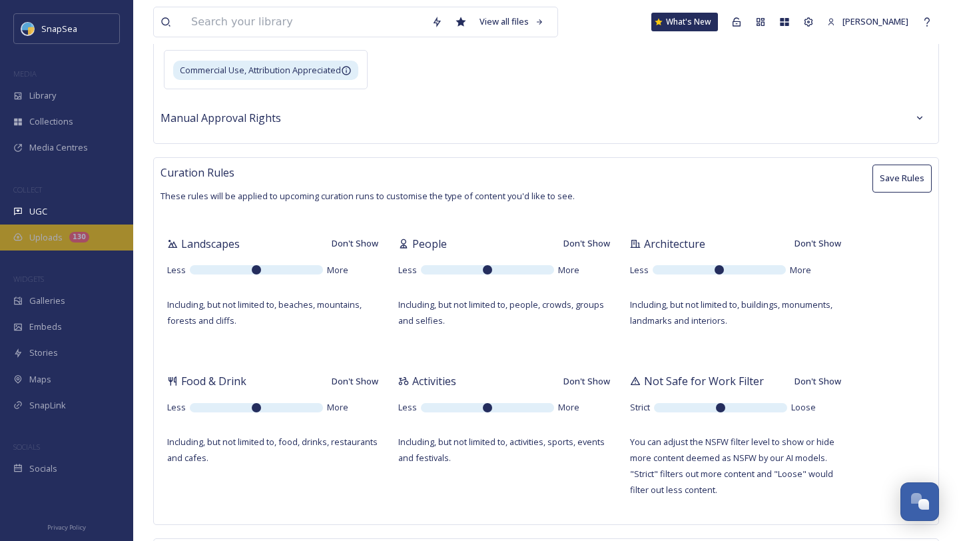
click at [19, 243] on div "Uploads 130" at bounding box center [66, 237] width 133 height 26
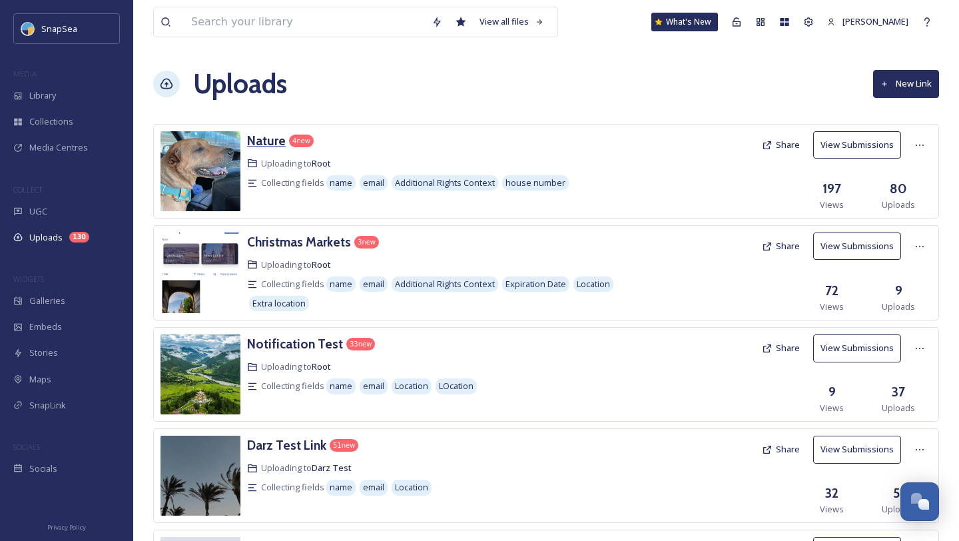
click at [270, 143] on h3 "Nature" at bounding box center [266, 141] width 39 height 16
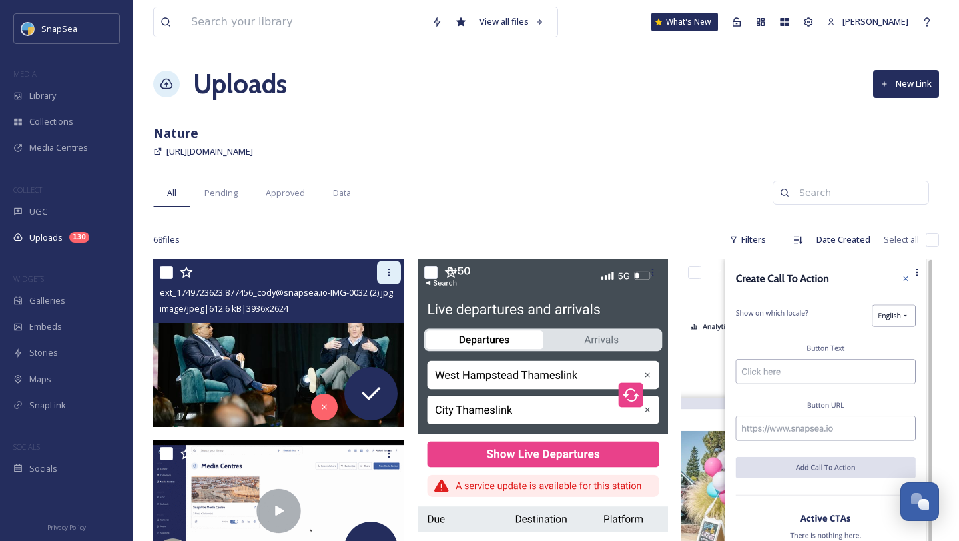
click at [384, 274] on icon at bounding box center [389, 272] width 11 height 11
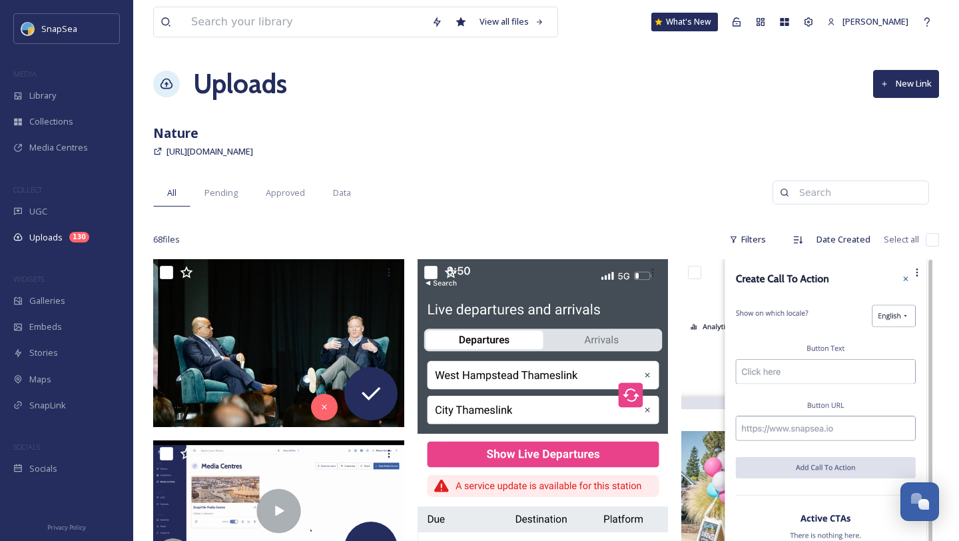
click at [548, 185] on div "All Pending Approved Data" at bounding box center [463, 192] width 620 height 27
click at [238, 195] on div "Pending" at bounding box center [221, 192] width 61 height 27
click at [346, 193] on span "Data" at bounding box center [342, 193] width 18 height 13
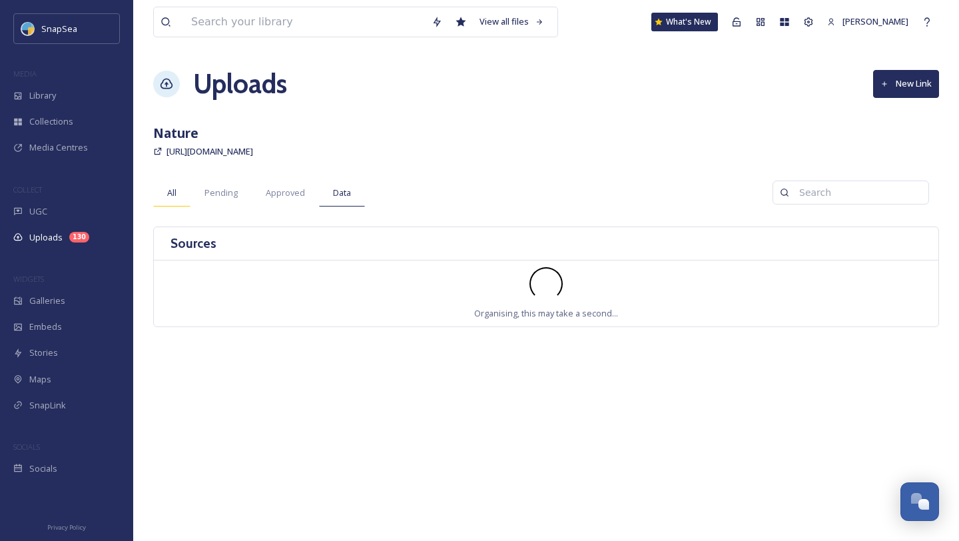
click at [166, 196] on div "All" at bounding box center [171, 192] width 37 height 27
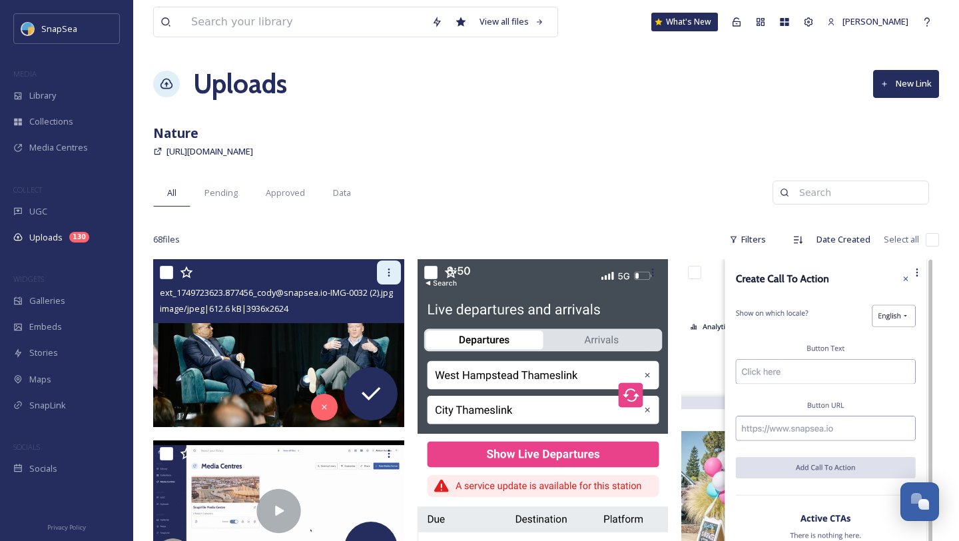
click at [387, 274] on icon at bounding box center [389, 272] width 11 height 11
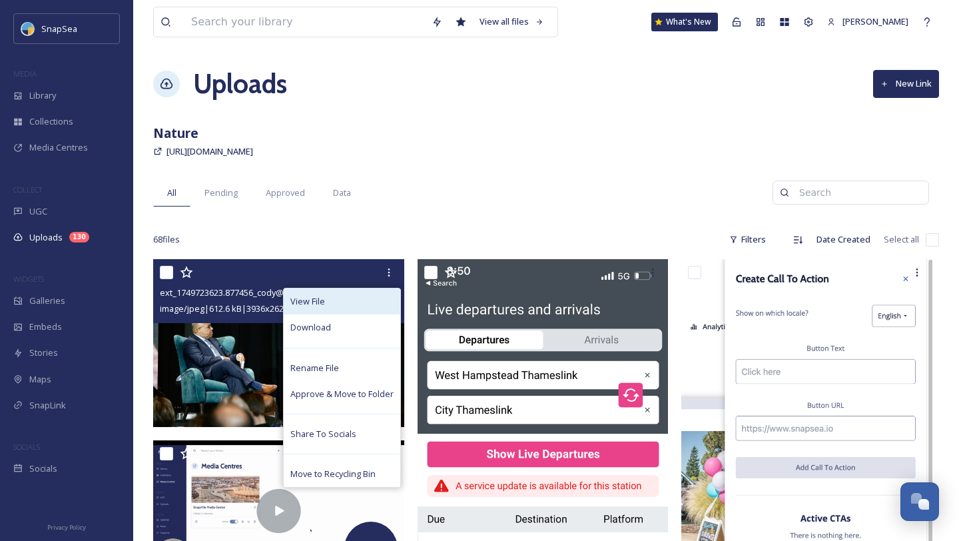
click at [297, 298] on span "View File" at bounding box center [307, 301] width 35 height 13
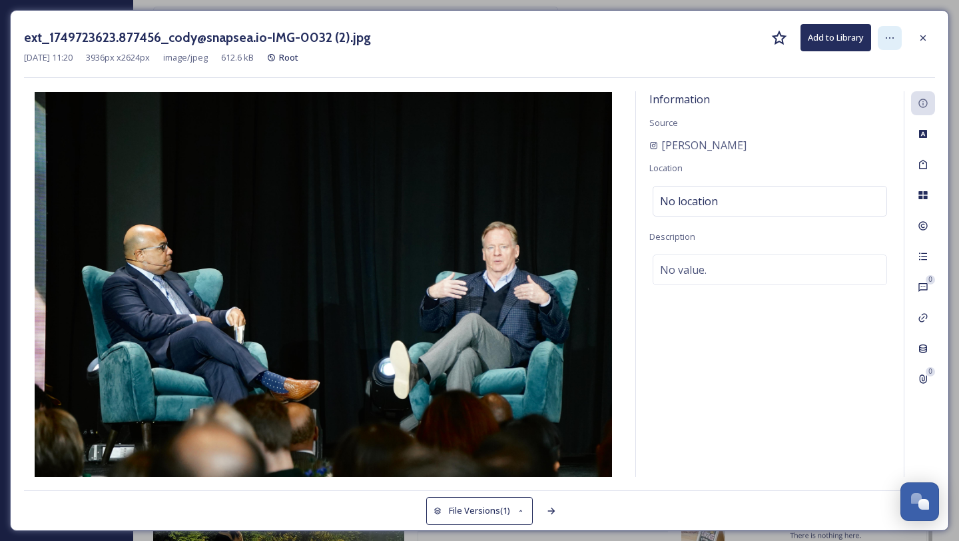
click at [893, 33] on icon at bounding box center [890, 38] width 11 height 11
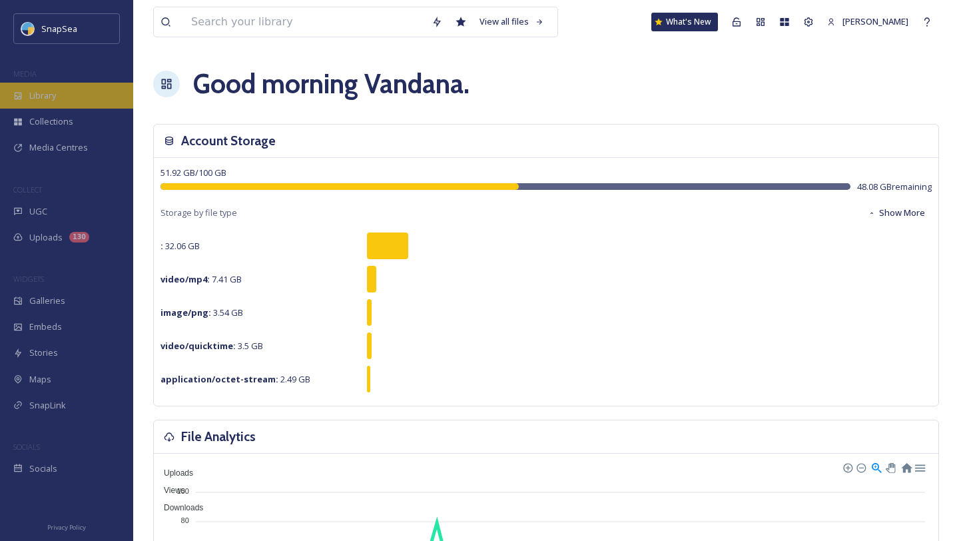
click at [33, 92] on span "Library" at bounding box center [42, 95] width 27 height 13
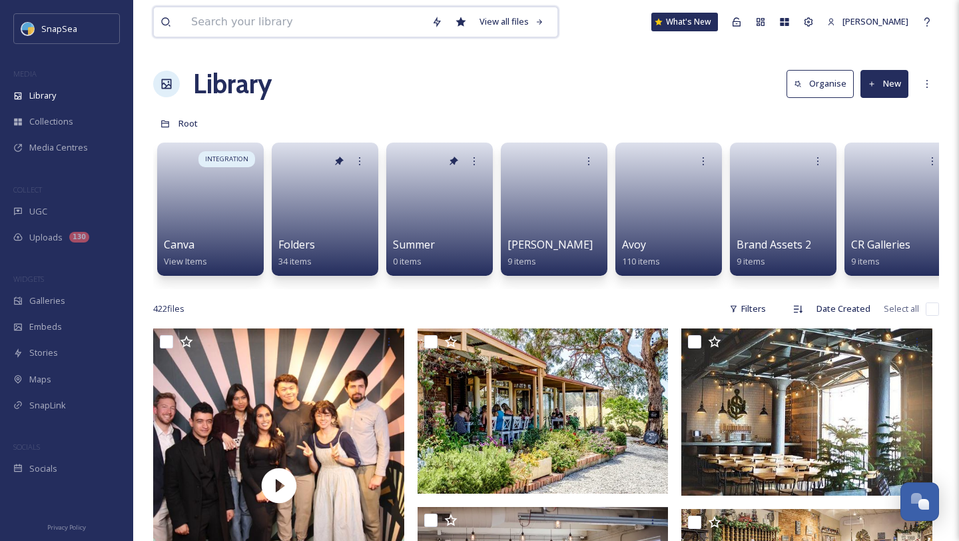
click at [255, 23] on input at bounding box center [305, 21] width 240 height 29
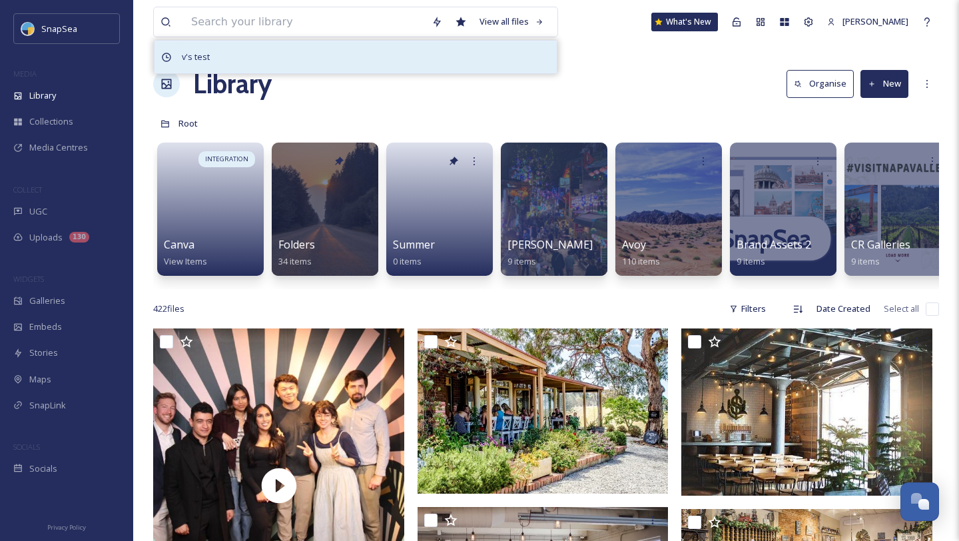
click at [202, 59] on span "v's test" at bounding box center [195, 56] width 41 height 19
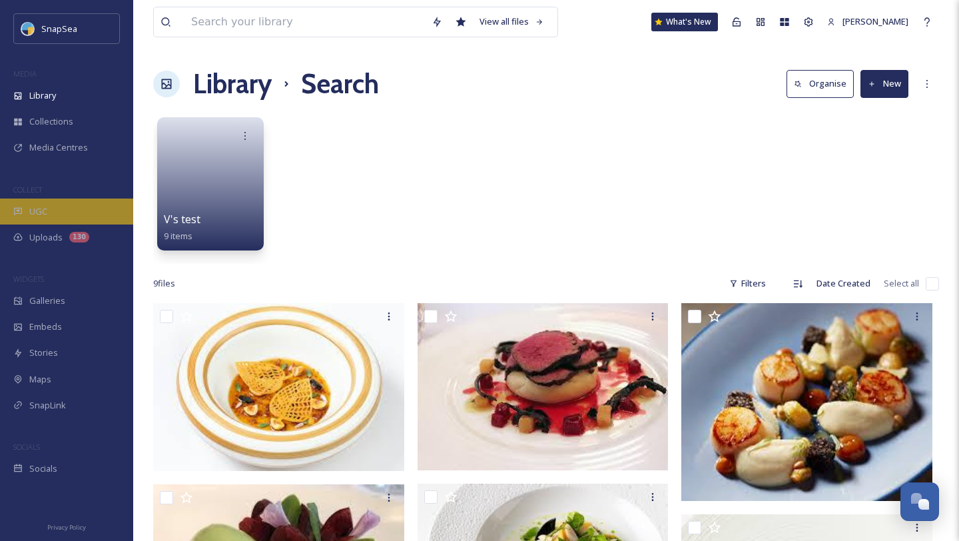
click at [47, 205] on div "UGC" at bounding box center [66, 212] width 133 height 26
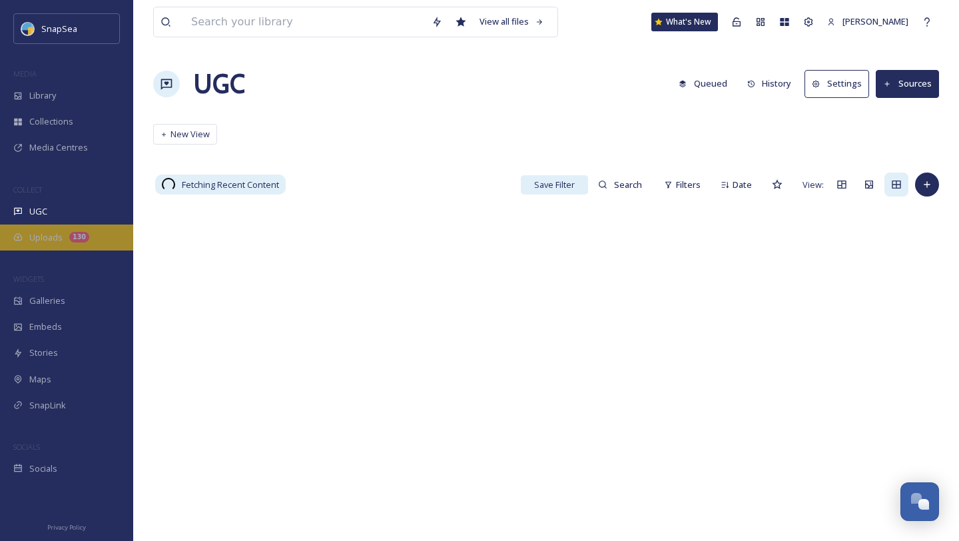
click at [47, 240] on span "Uploads" at bounding box center [45, 237] width 33 height 13
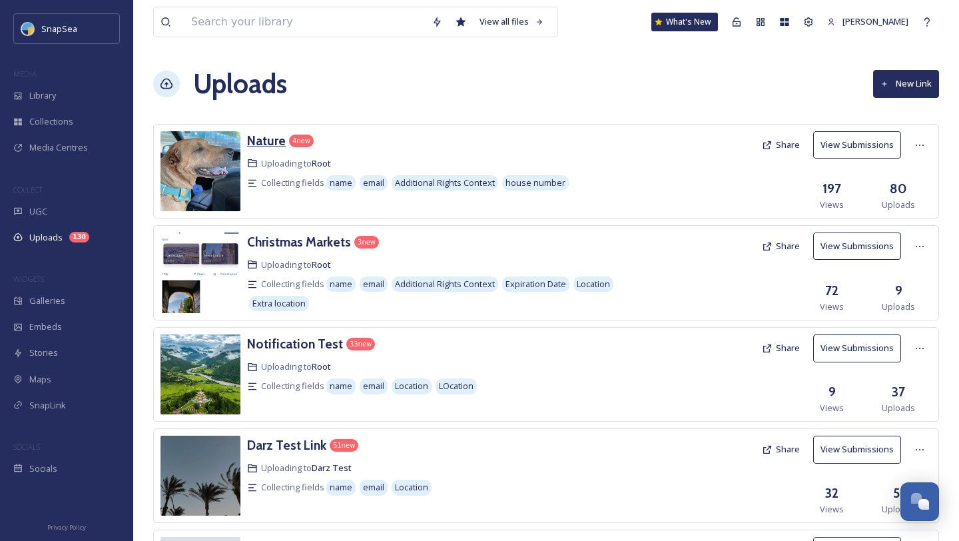
click at [267, 139] on h3 "Nature" at bounding box center [266, 141] width 39 height 16
